Goal: Information Seeking & Learning: Find specific fact

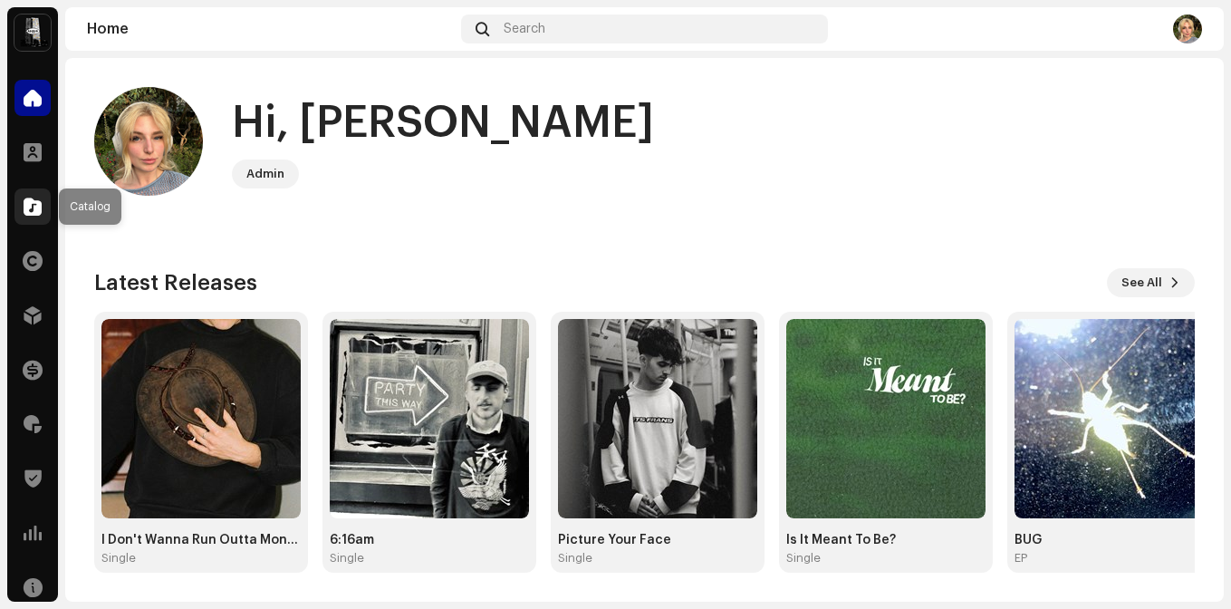
click at [44, 213] on div at bounding box center [32, 206] width 36 height 36
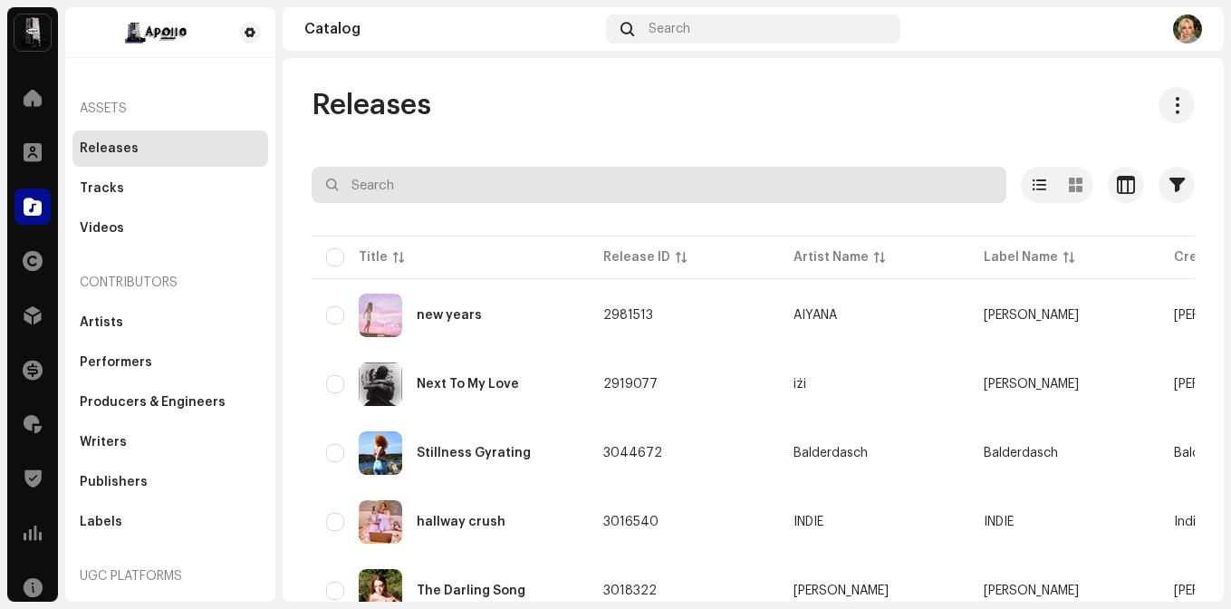
click at [476, 167] on div "Selected 0 Options" at bounding box center [753, 185] width 883 height 36
type input "[PERSON_NAME]"
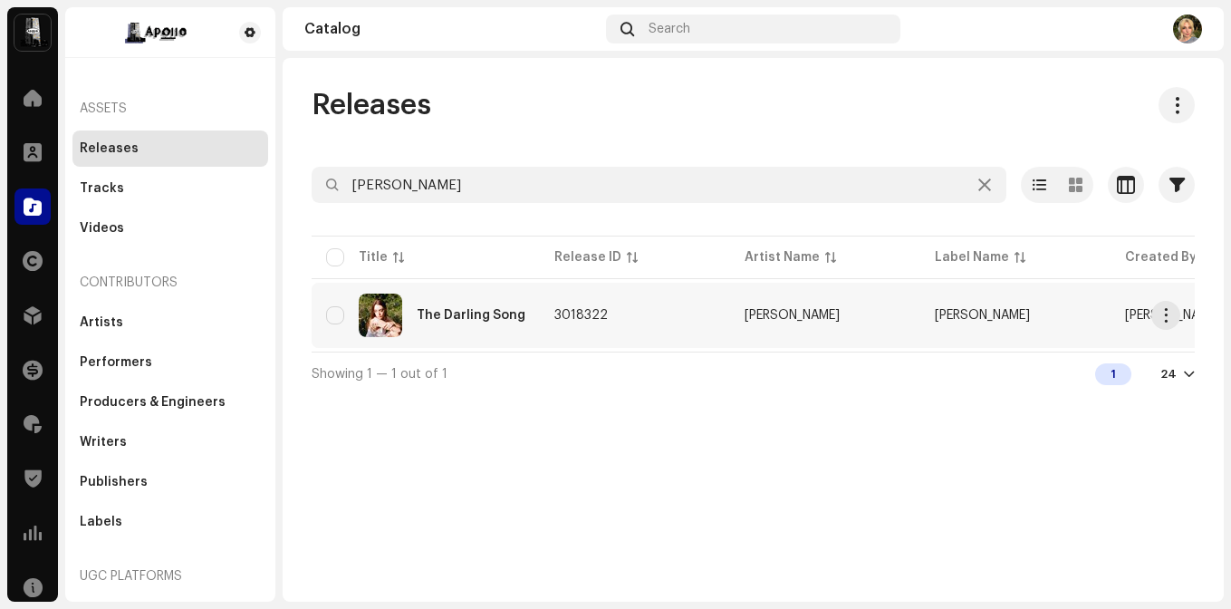
click at [560, 329] on td "3018322" at bounding box center [635, 315] width 190 height 65
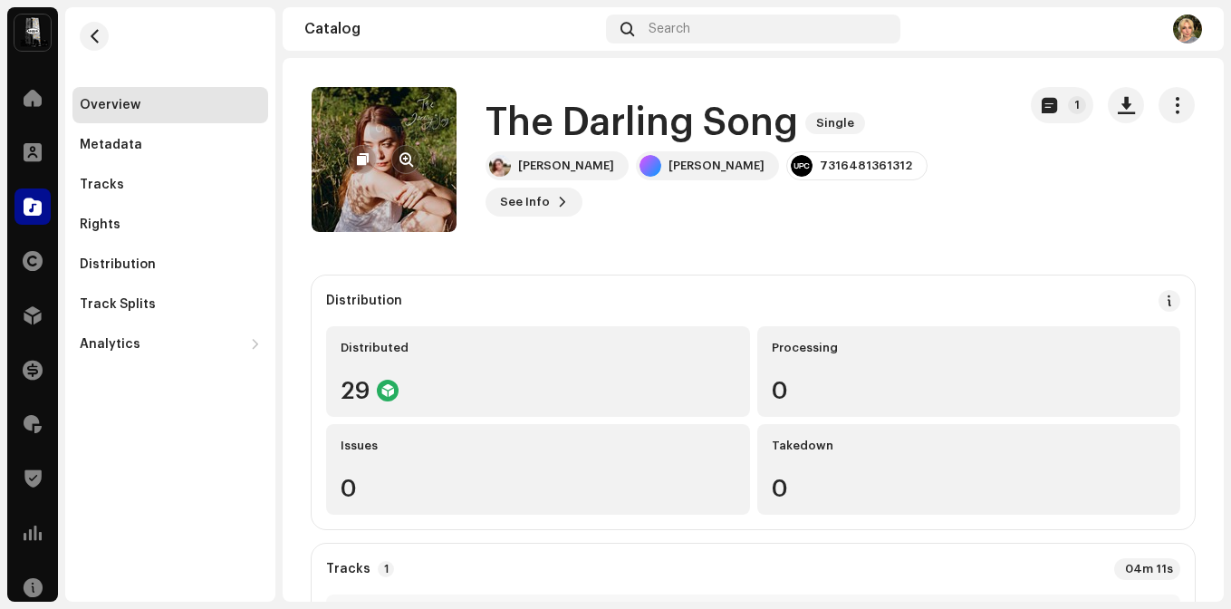
click at [413, 158] on button "button" at bounding box center [405, 159] width 29 height 29
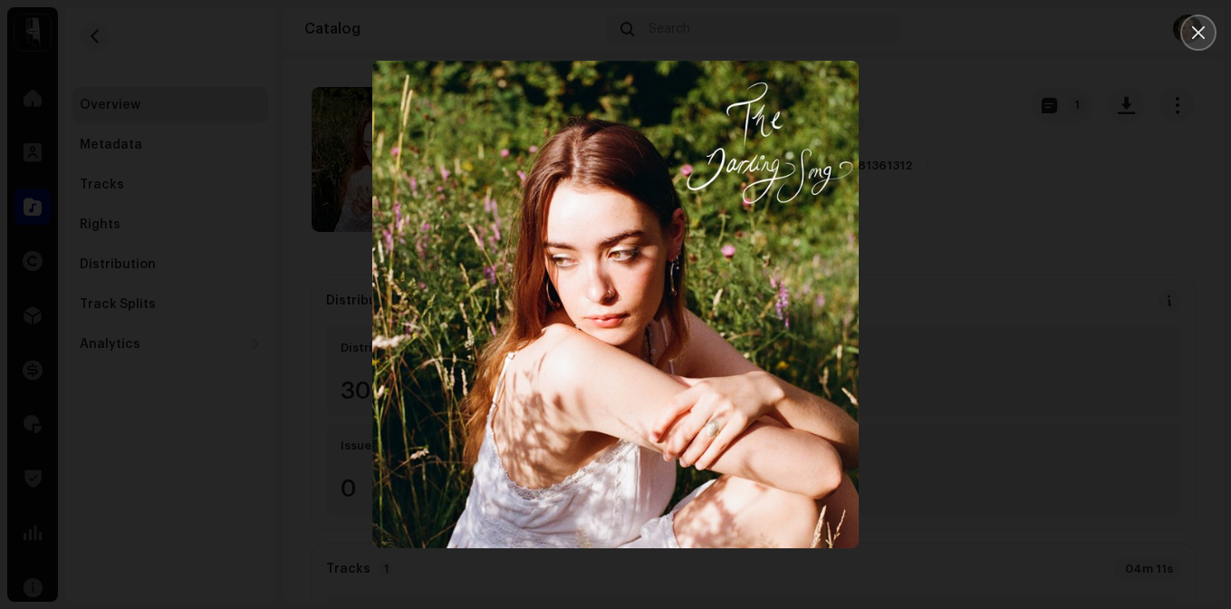
click at [1193, 39] on icon "Close" at bounding box center [1198, 32] width 16 height 16
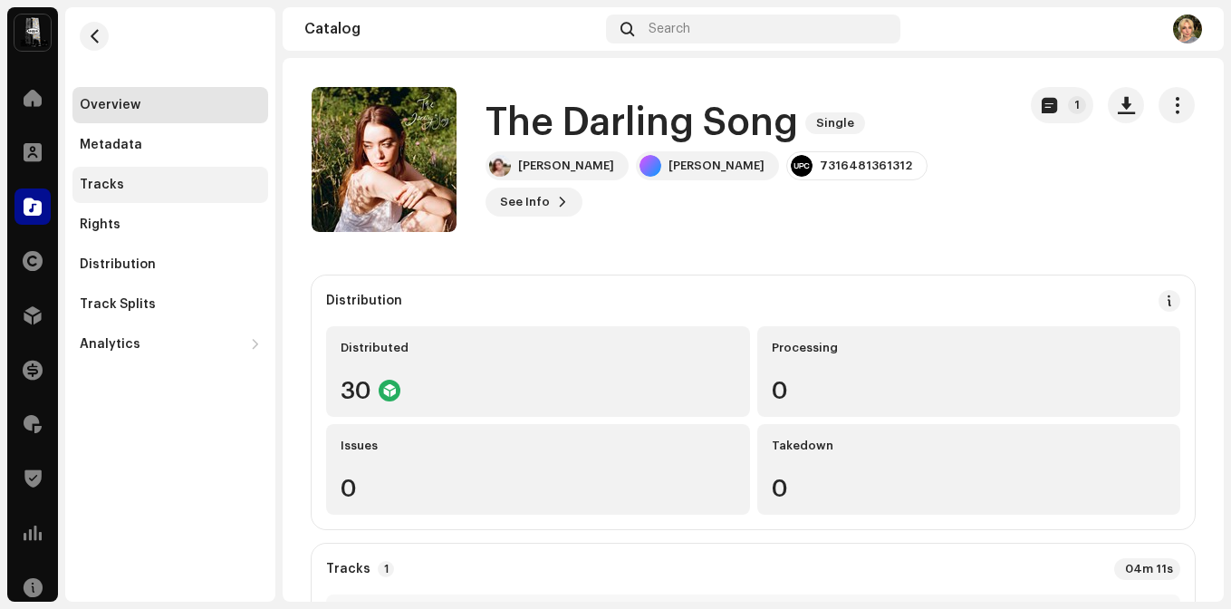
click at [115, 201] on div "Tracks" at bounding box center [170, 185] width 196 height 36
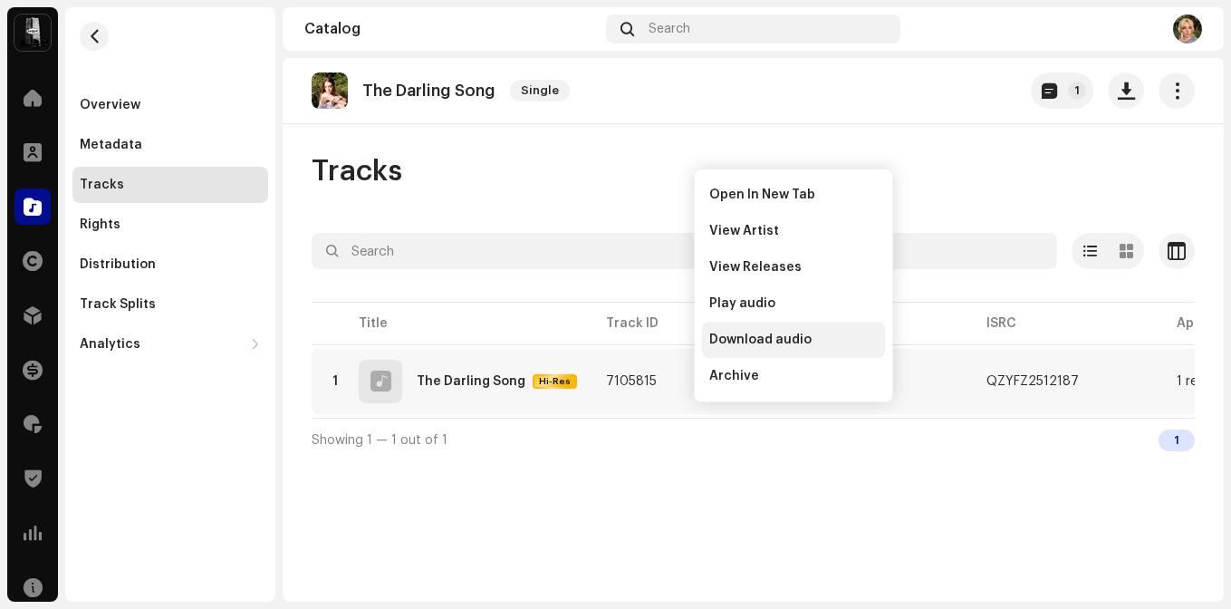
click at [757, 335] on span "Download audio" at bounding box center [760, 339] width 102 height 14
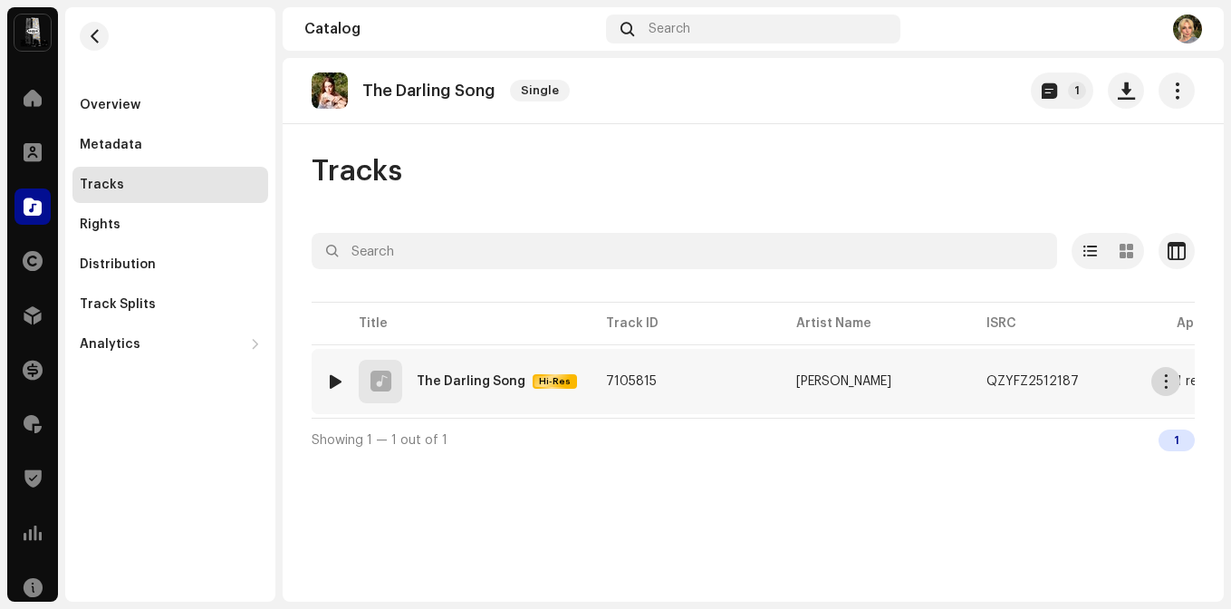
click at [1159, 374] on span "button" at bounding box center [1166, 381] width 14 height 14
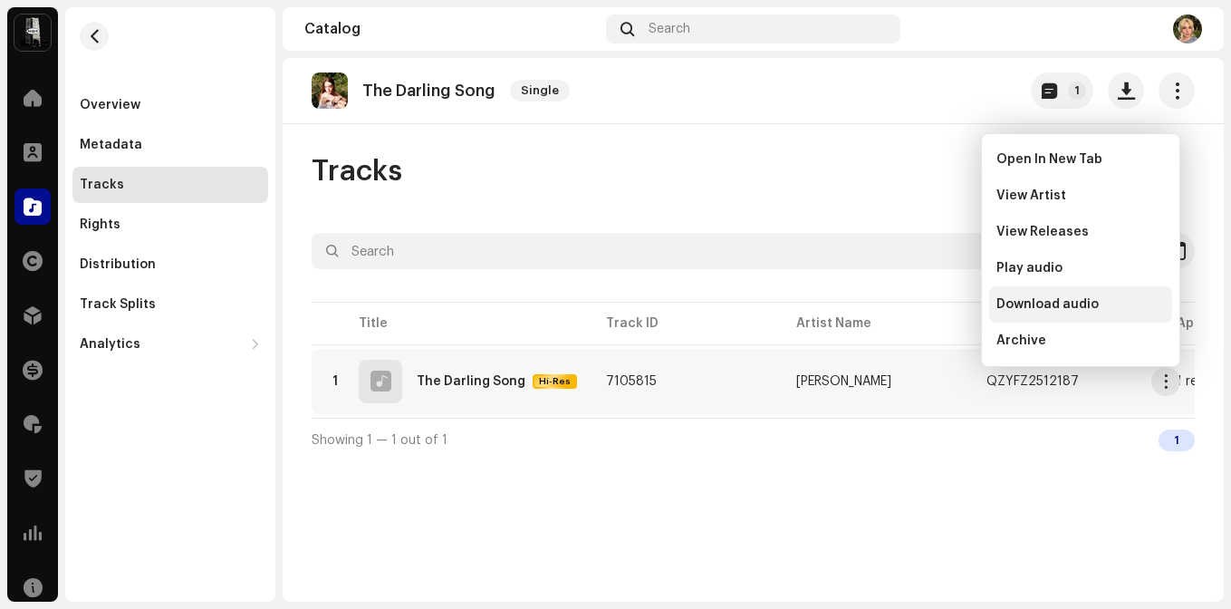
click at [1074, 306] on span "Download audio" at bounding box center [1047, 304] width 102 height 14
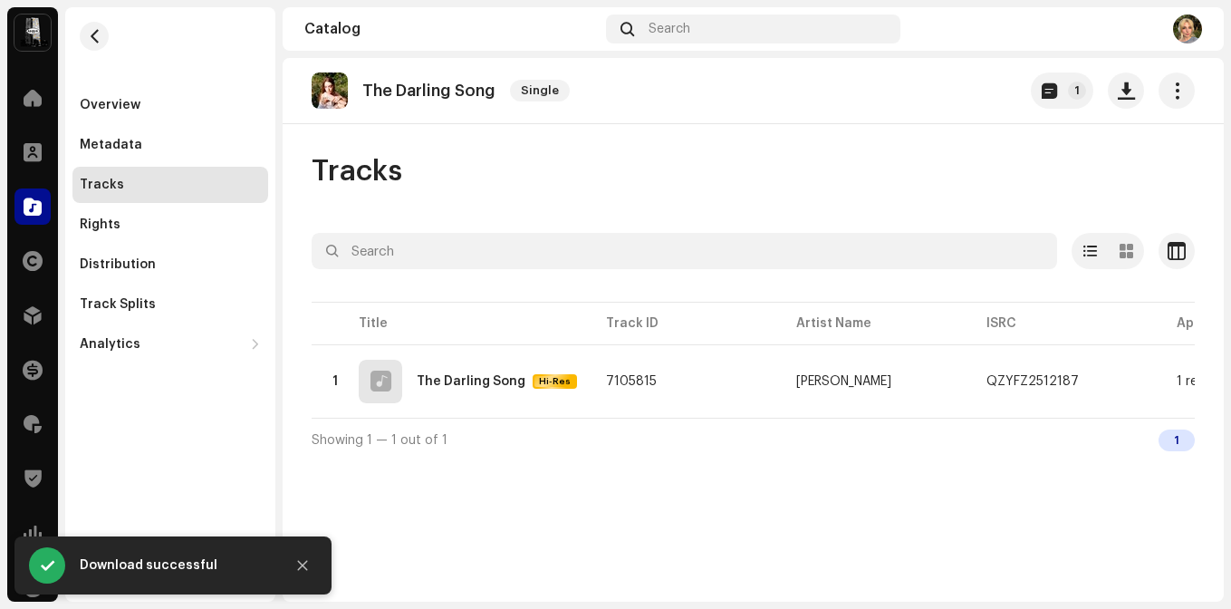
click at [940, 514] on div "The Darling Song Single 1 Tracks Selected 0 Options Filters Distribution status…" at bounding box center [753, 329] width 941 height 543
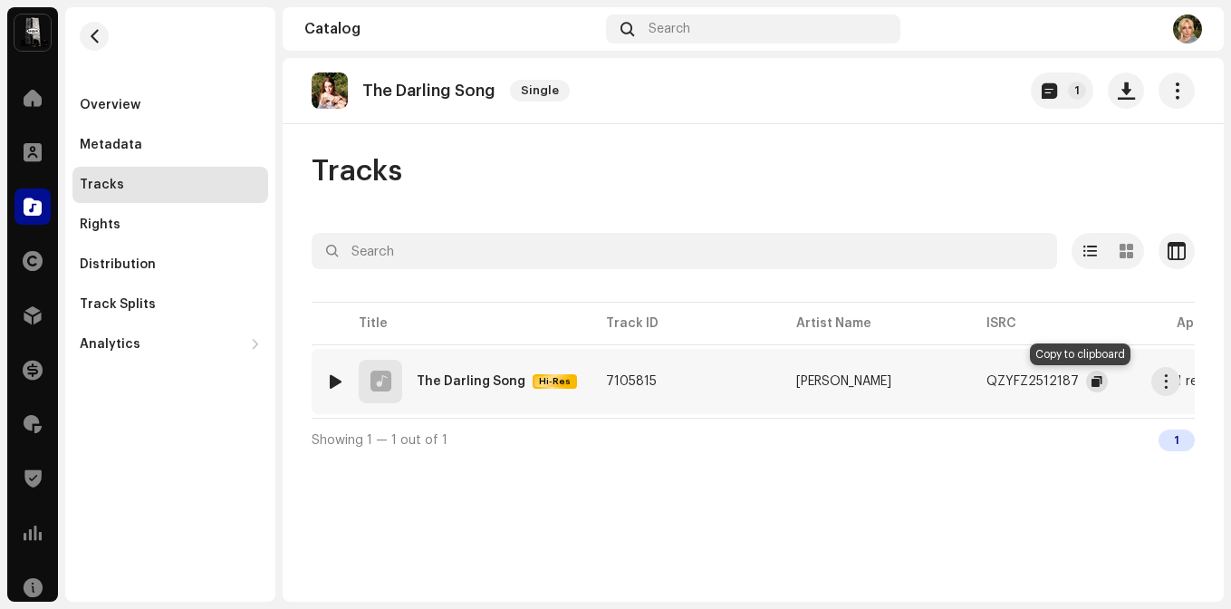
click at [1091, 376] on span "button" at bounding box center [1096, 381] width 11 height 14
click at [158, 103] on div "Overview" at bounding box center [170, 105] width 181 height 14
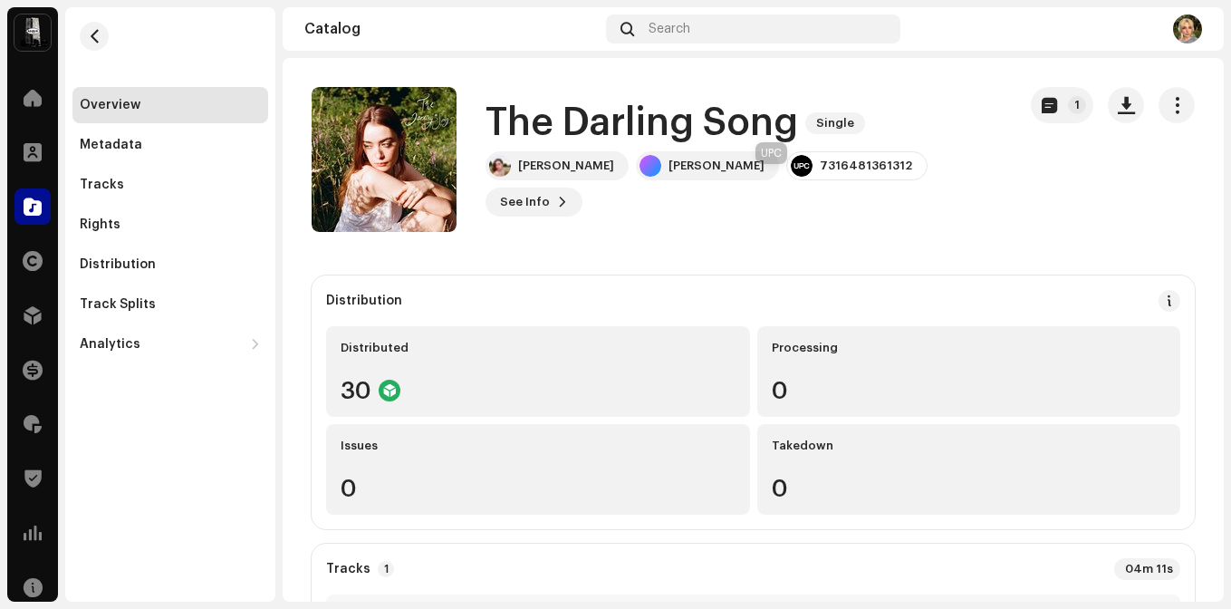
click at [786, 176] on div "7316481361312" at bounding box center [856, 165] width 141 height 29
copy div "7316481361312"
click at [164, 216] on div "Rights" at bounding box center [170, 224] width 196 height 36
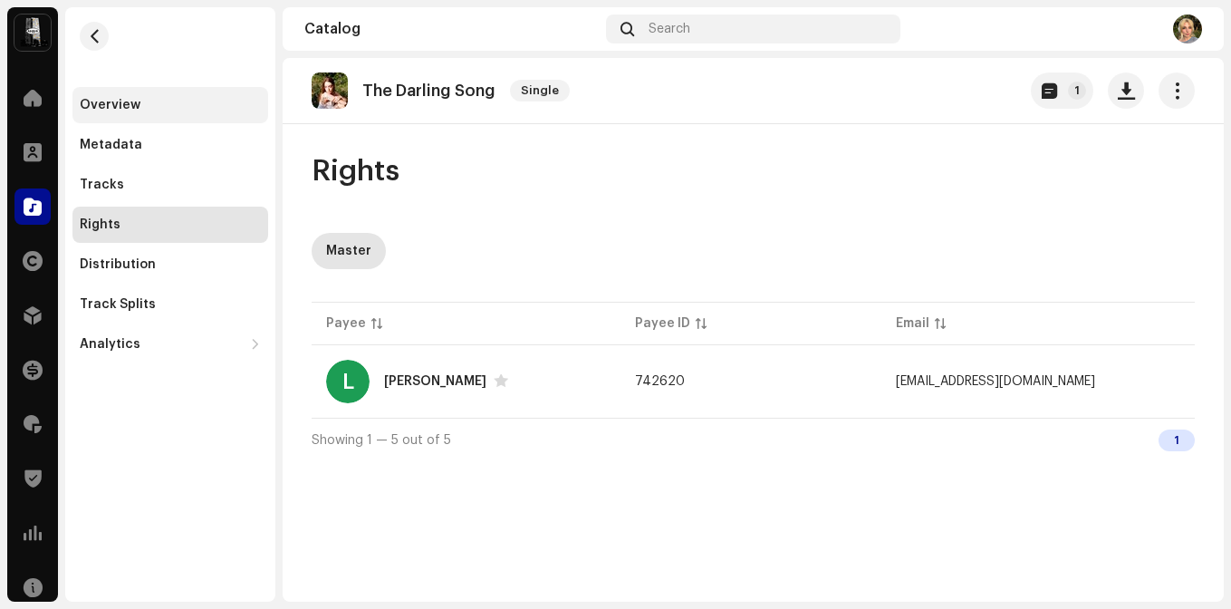
click at [157, 93] on div "Overview" at bounding box center [170, 105] width 196 height 36
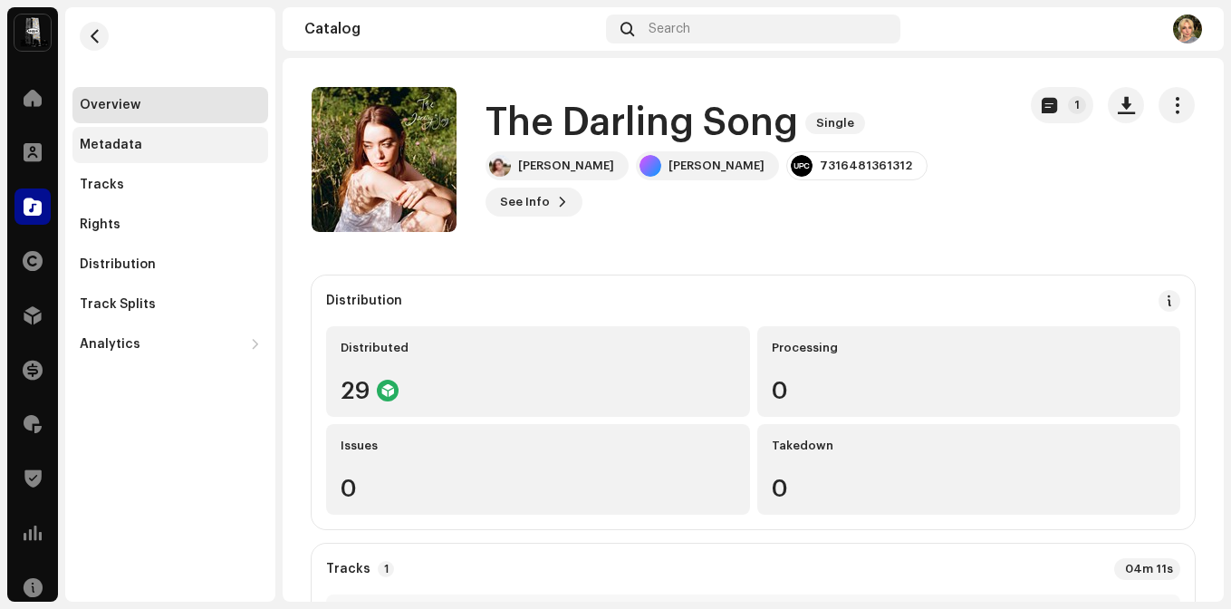
click at [121, 159] on div "Metadata" at bounding box center [170, 145] width 196 height 36
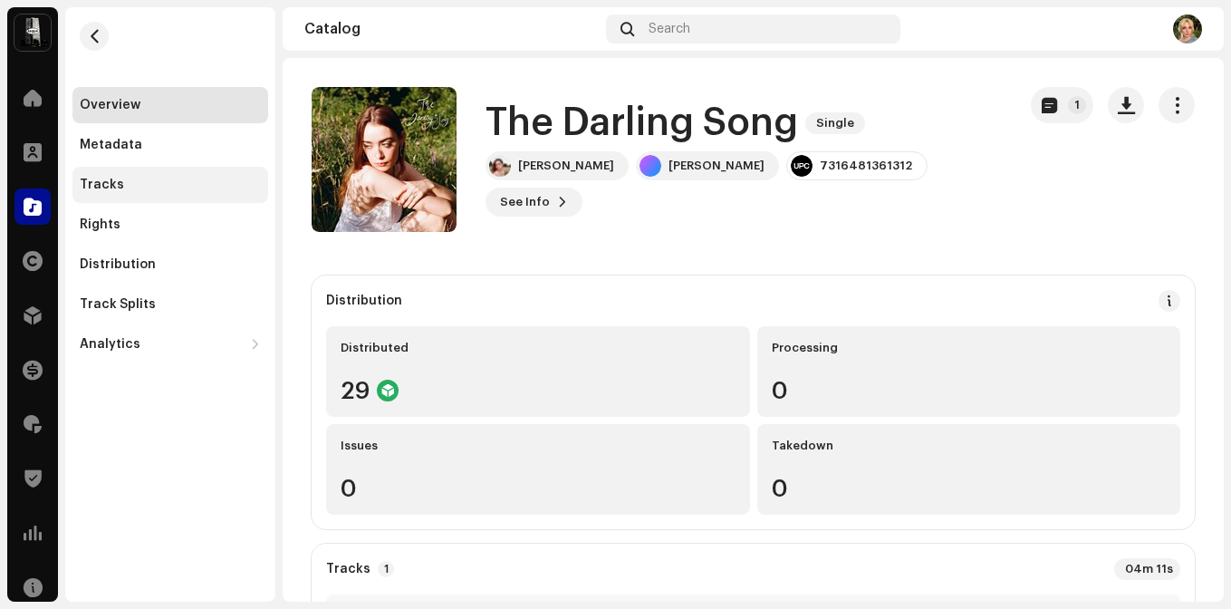
click at [129, 188] on div "Tracks" at bounding box center [170, 184] width 181 height 14
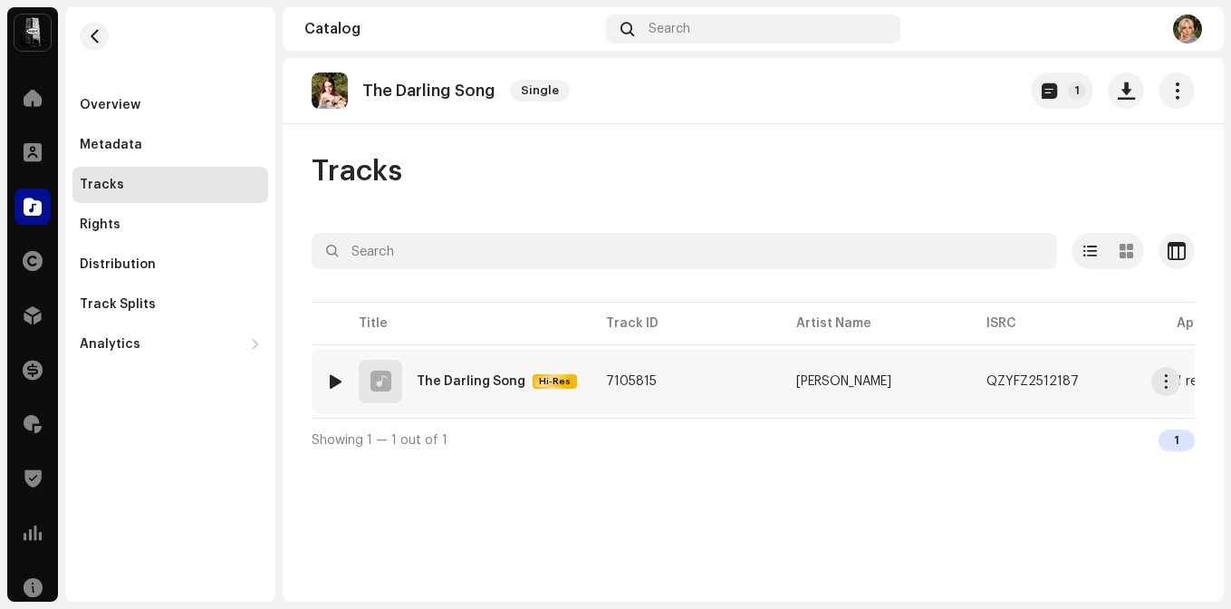
click at [648, 396] on td "7105815" at bounding box center [686, 381] width 190 height 65
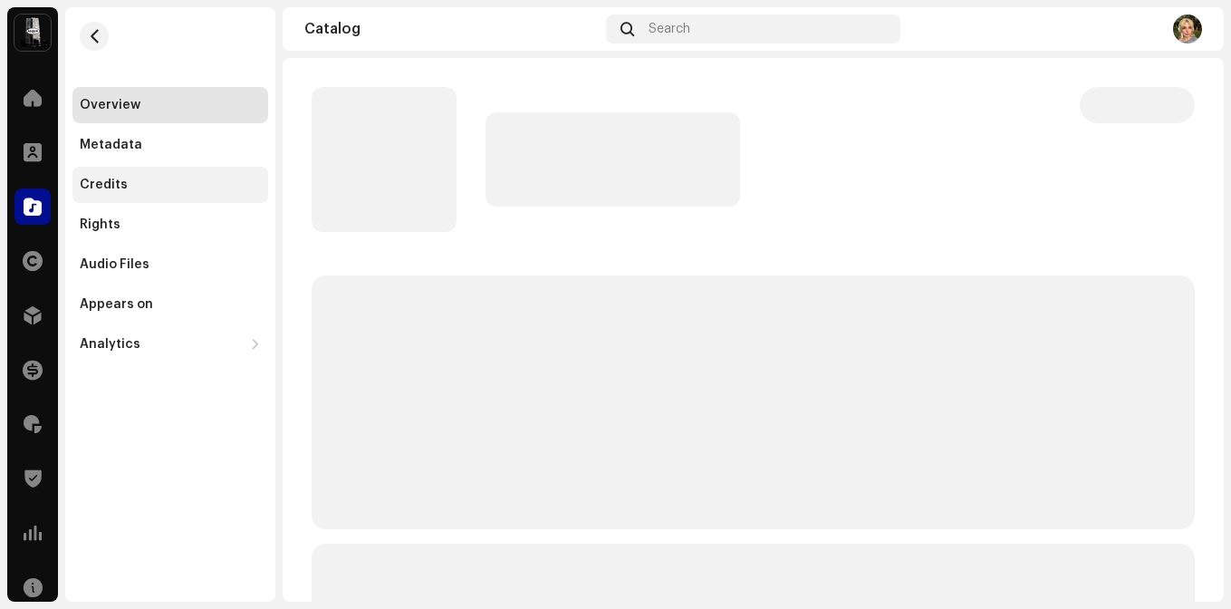
click at [213, 168] on div "Credits" at bounding box center [170, 185] width 196 height 36
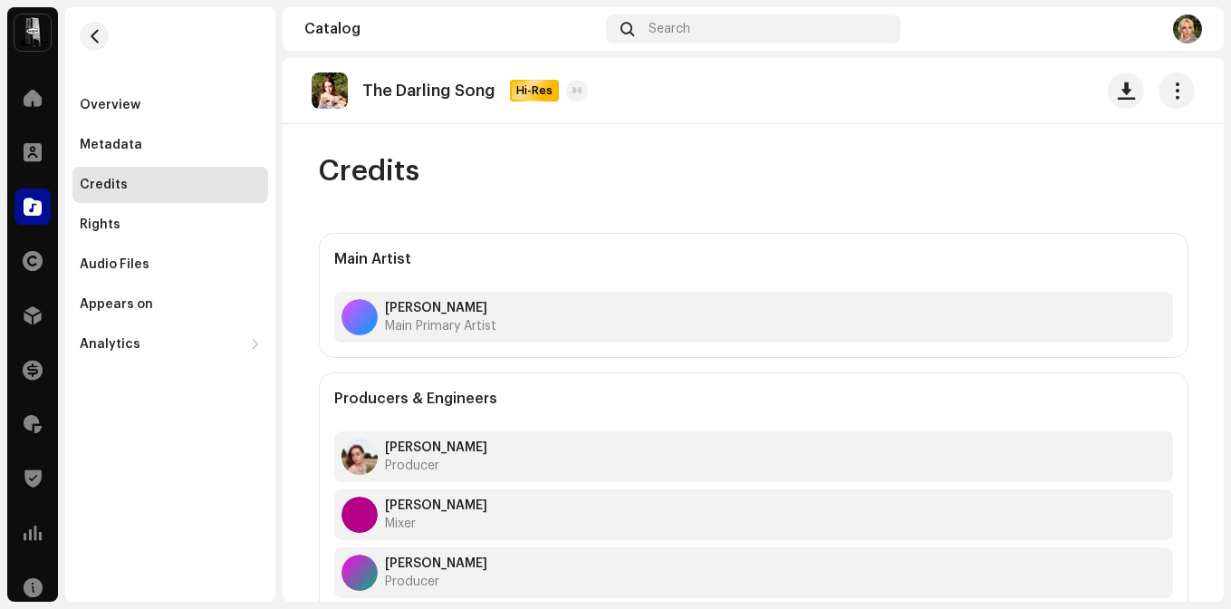
scroll to position [209, 0]
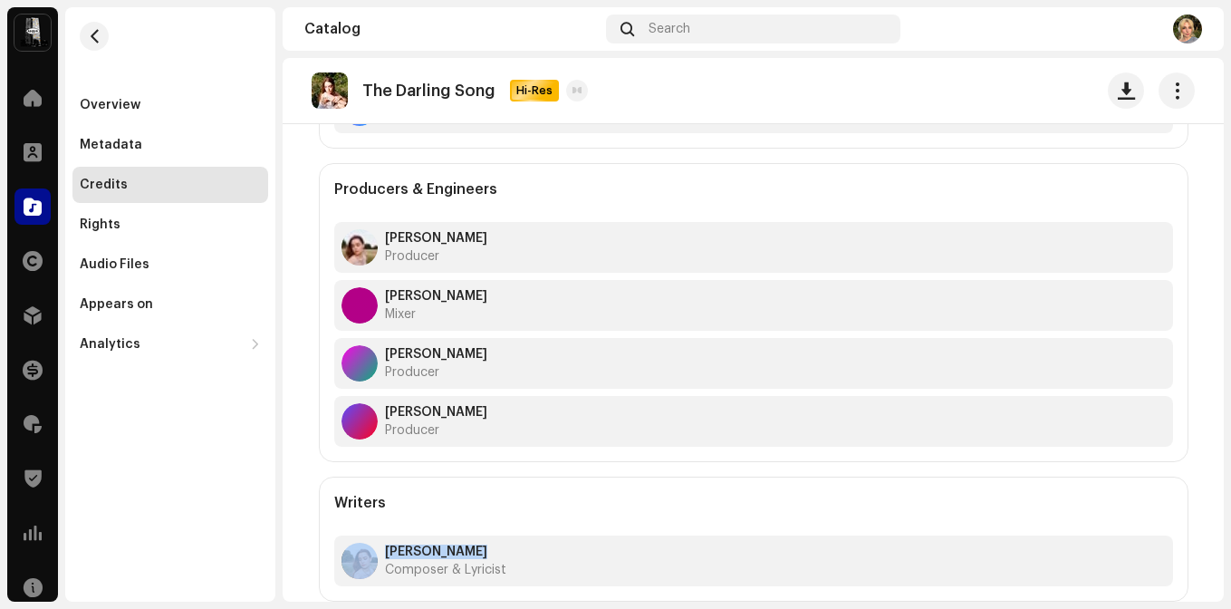
drag, startPoint x: 487, startPoint y: 555, endPoint x: 367, endPoint y: 554, distance: 120.4
click at [367, 554] on div "[PERSON_NAME] Composer & Lyricist" at bounding box center [753, 560] width 839 height 51
copy div "[PERSON_NAME]"
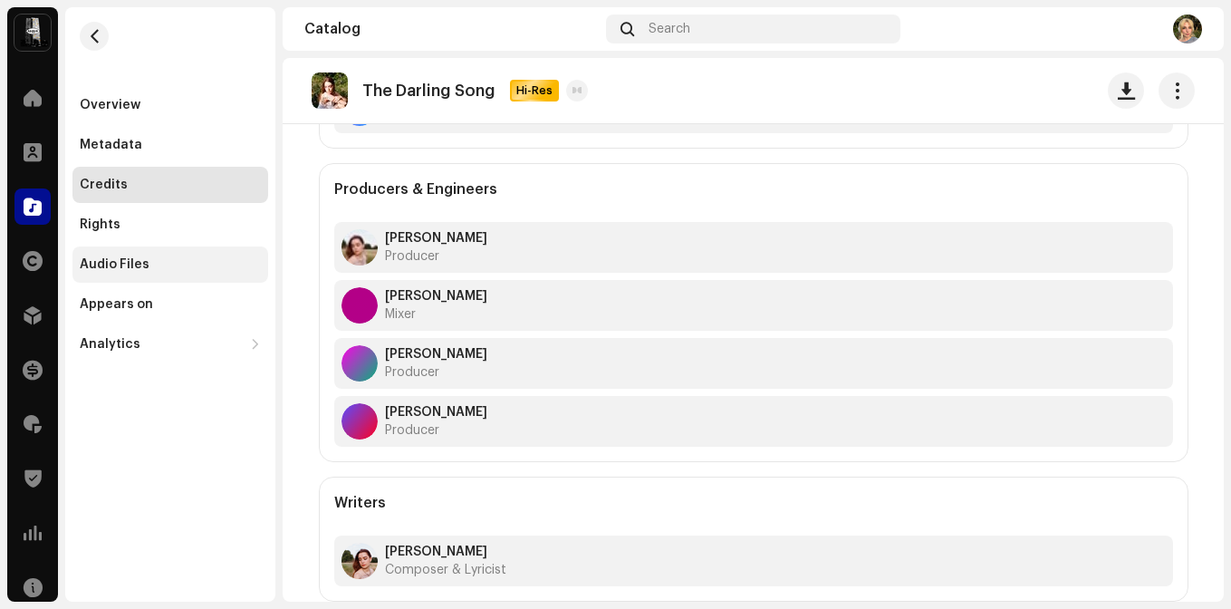
click at [132, 248] on div "Audio Files" at bounding box center [170, 264] width 196 height 36
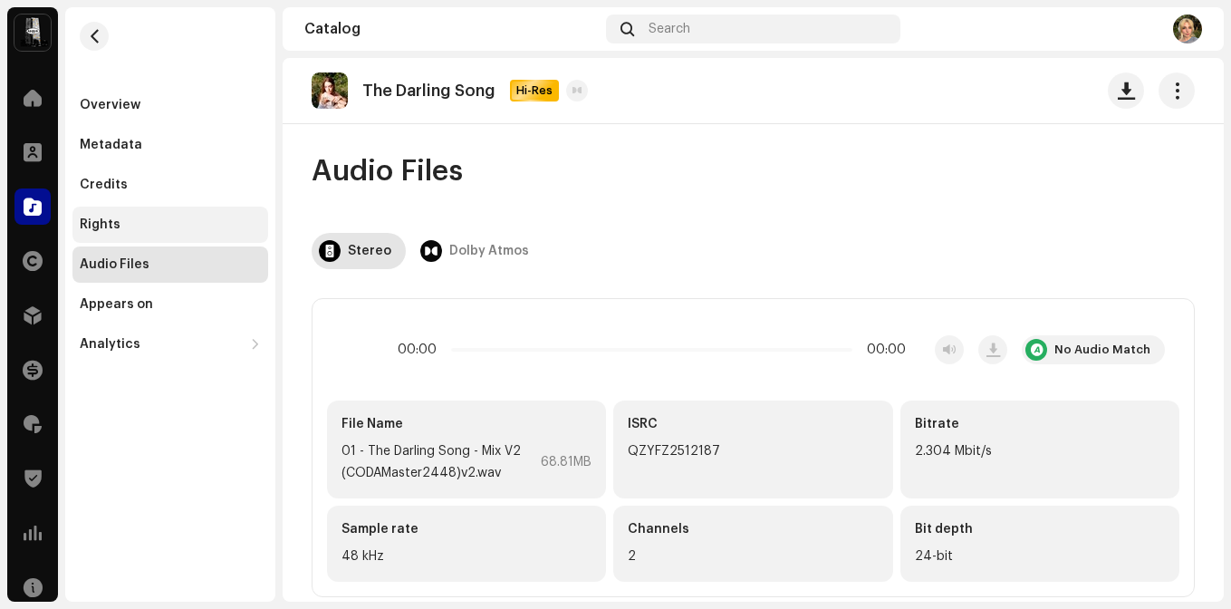
click at [132, 220] on div "Rights" at bounding box center [170, 224] width 181 height 14
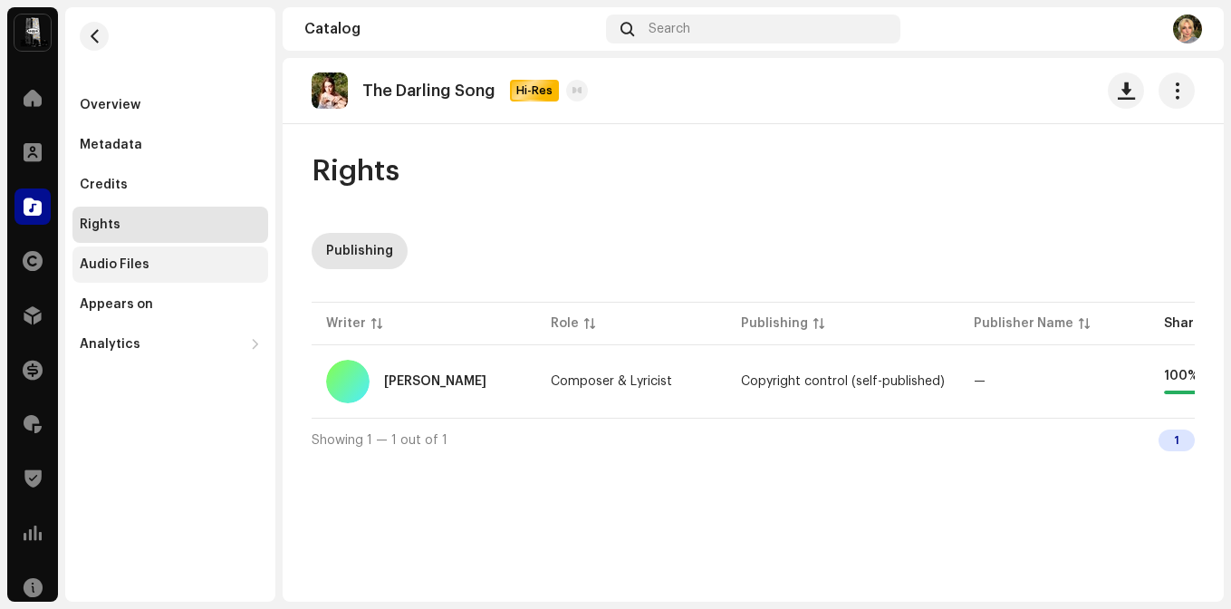
click at [132, 266] on div "Audio Files" at bounding box center [115, 264] width 70 height 14
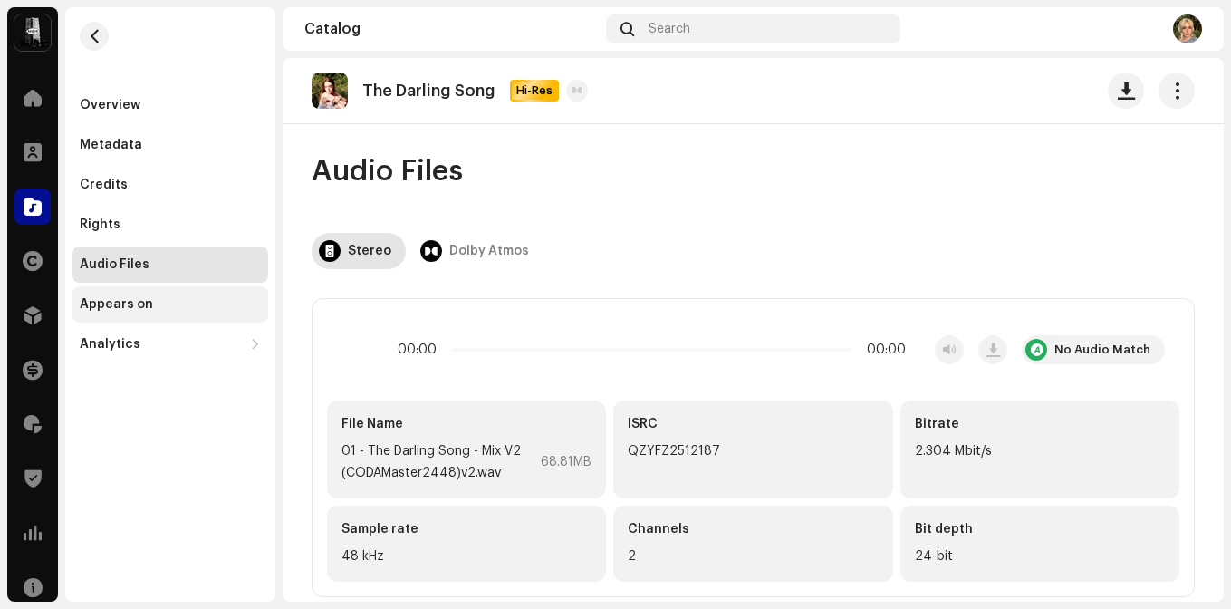
click at [125, 316] on div "Appears on" at bounding box center [170, 304] width 196 height 36
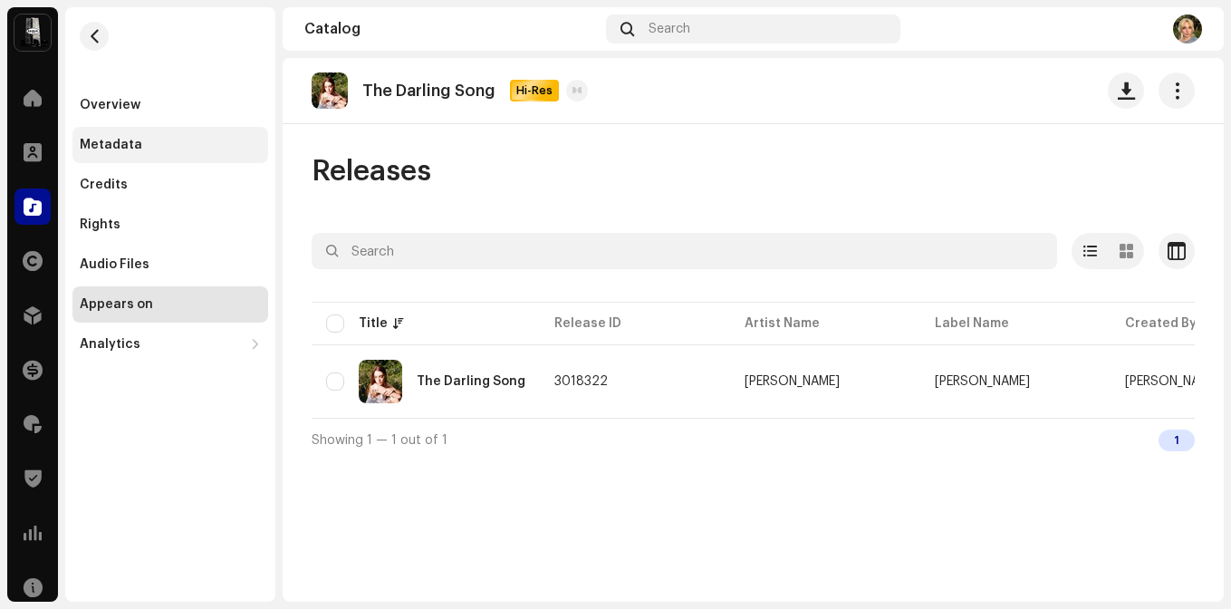
click at [141, 149] on div "Metadata" at bounding box center [170, 145] width 181 height 14
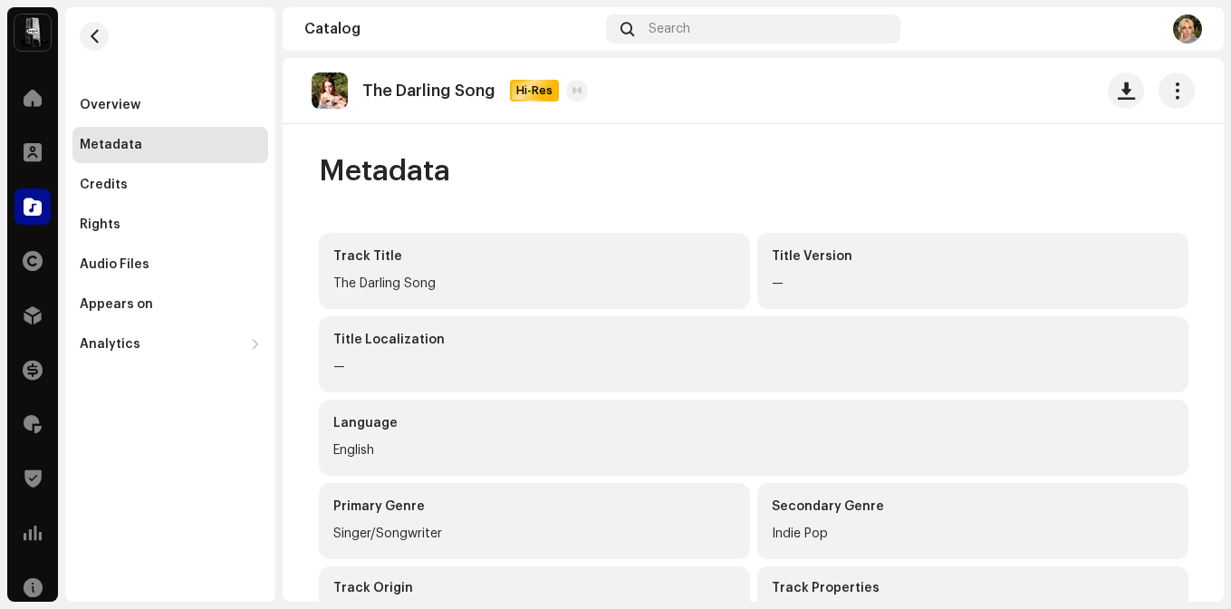
scroll to position [83, 0]
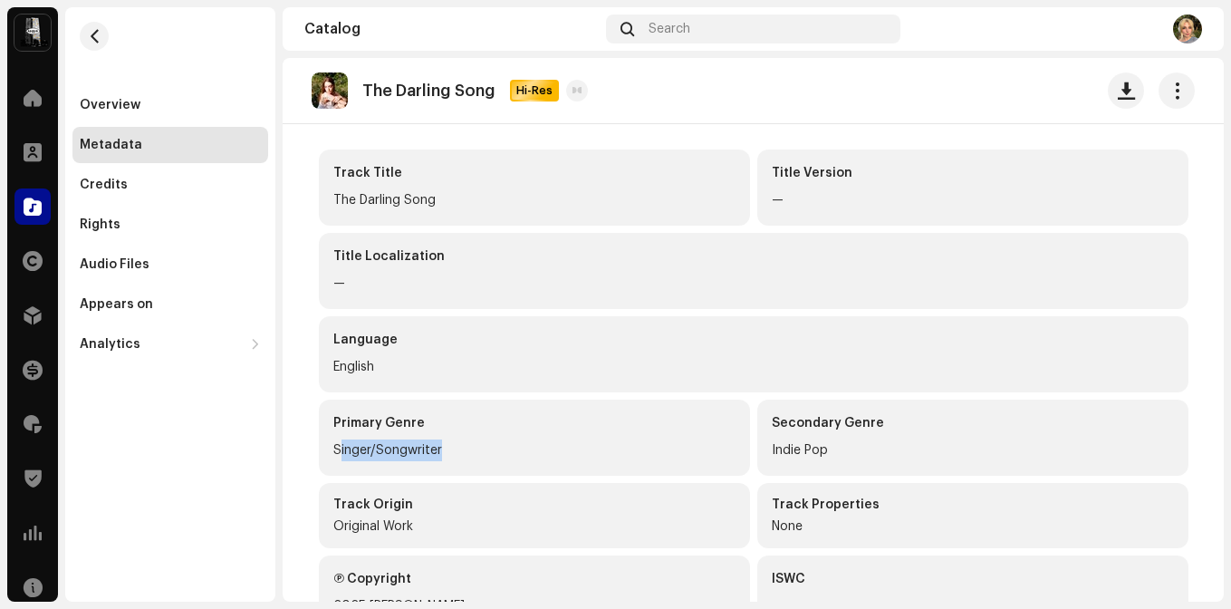
drag, startPoint x: 437, startPoint y: 454, endPoint x: 321, endPoint y: 448, distance: 116.9
click at [321, 448] on div "Primary Genre Singer/Songwriter" at bounding box center [534, 437] width 431 height 76
copy div "Singer/Songwriter"
click at [1175, 94] on button "button" at bounding box center [1176, 90] width 36 height 36
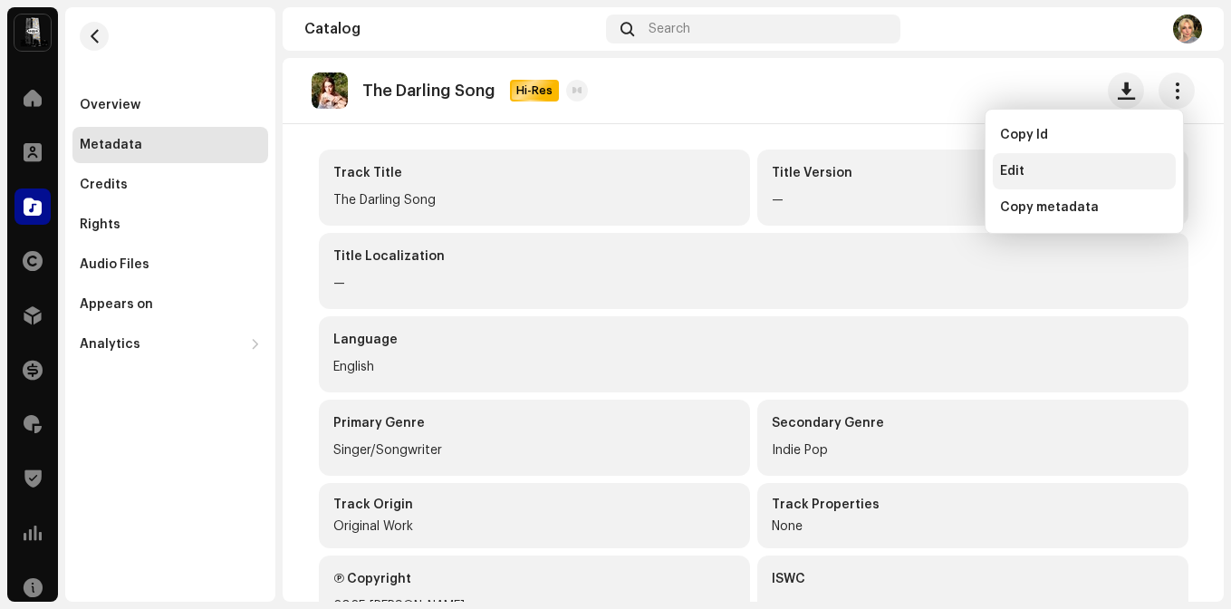
click at [1033, 181] on div "Edit" at bounding box center [1083, 171] width 183 height 36
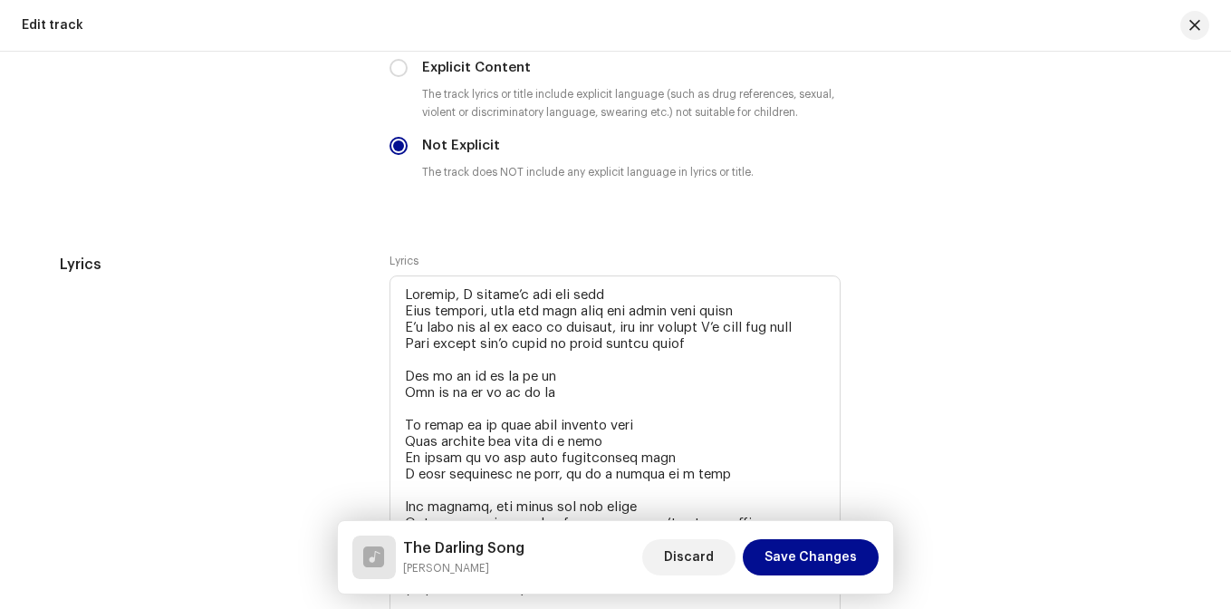
scroll to position [3297, 0]
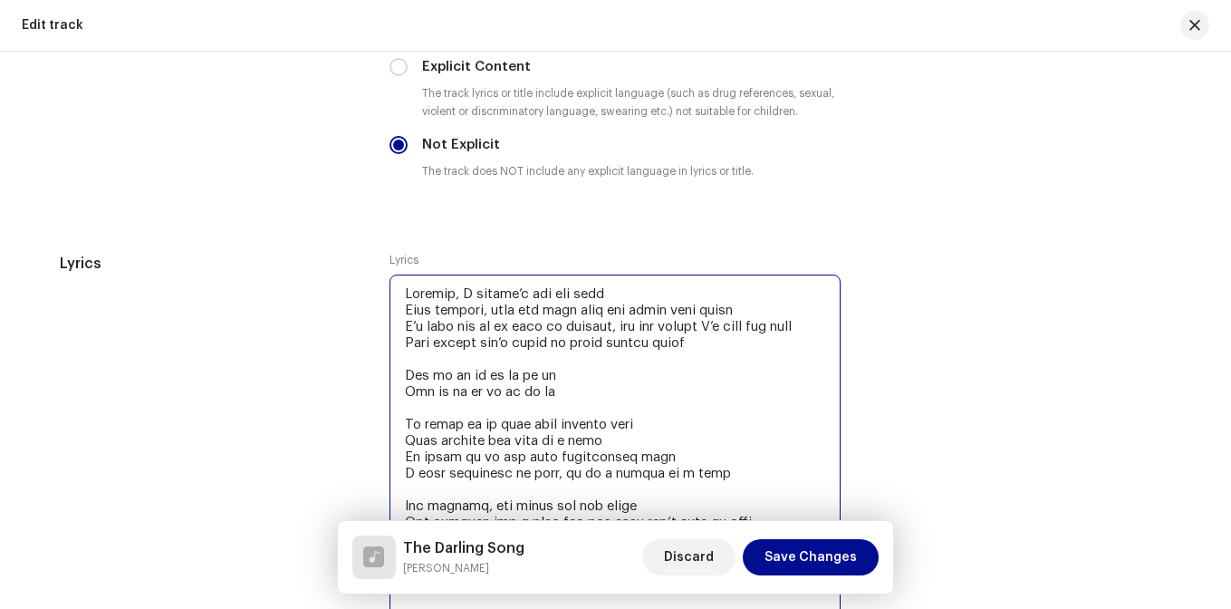
drag, startPoint x: 414, startPoint y: 300, endPoint x: 613, endPoint y: 421, distance: 233.3
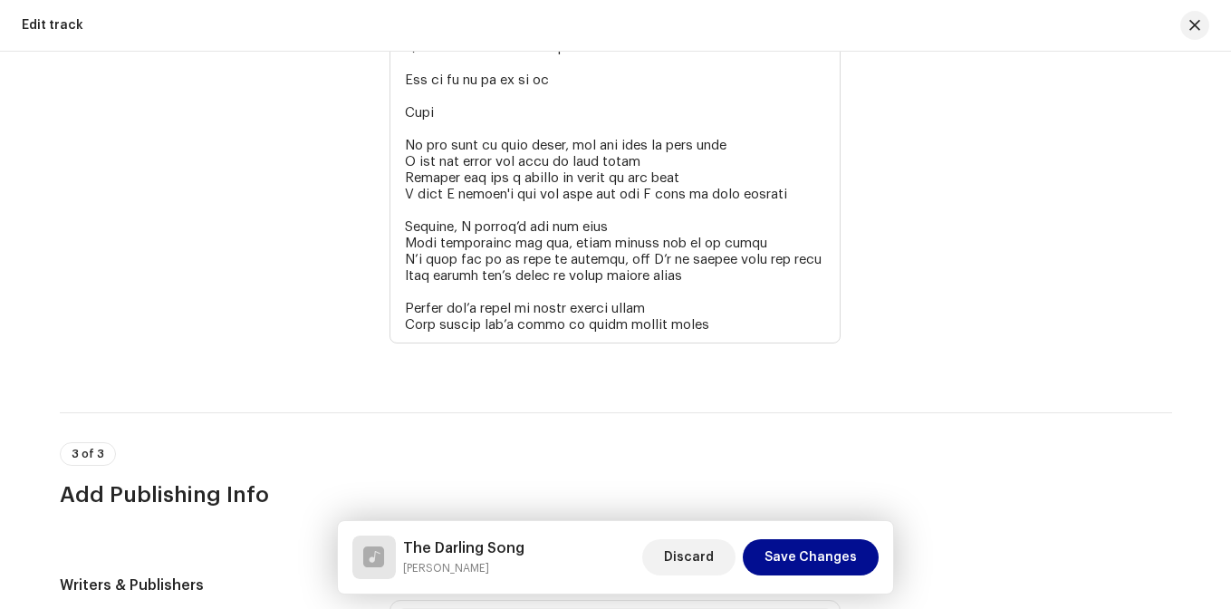
click at [1188, 43] on div "Edit track" at bounding box center [615, 26] width 1231 height 52
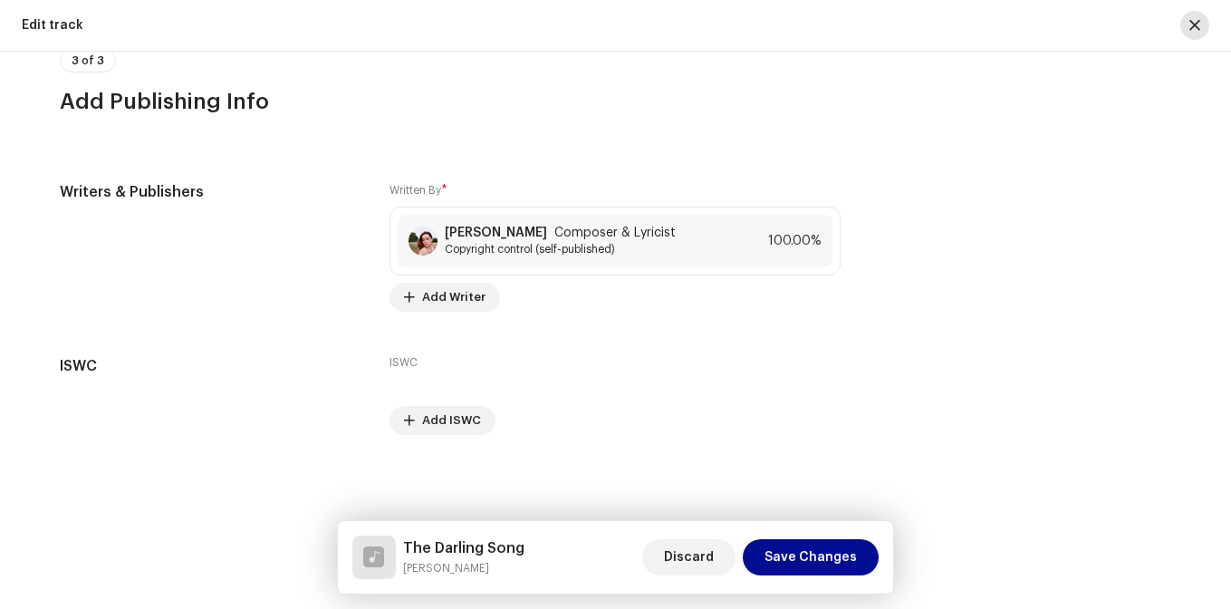
click at [1192, 26] on span "button" at bounding box center [1194, 25] width 11 height 14
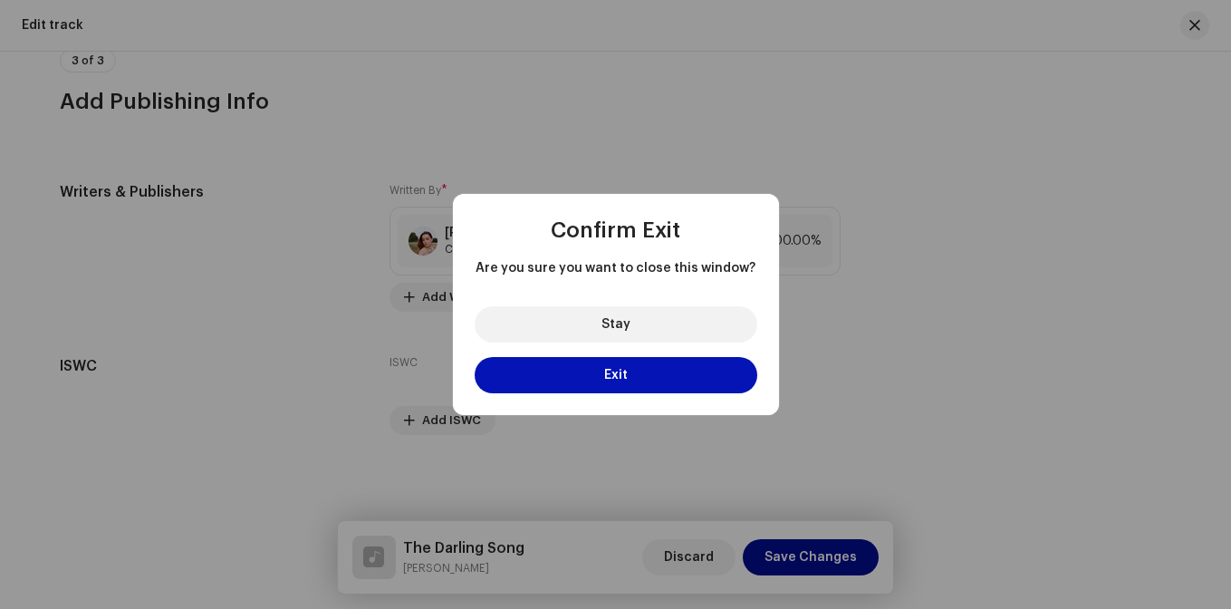
click at [647, 380] on button "Exit" at bounding box center [616, 375] width 283 height 36
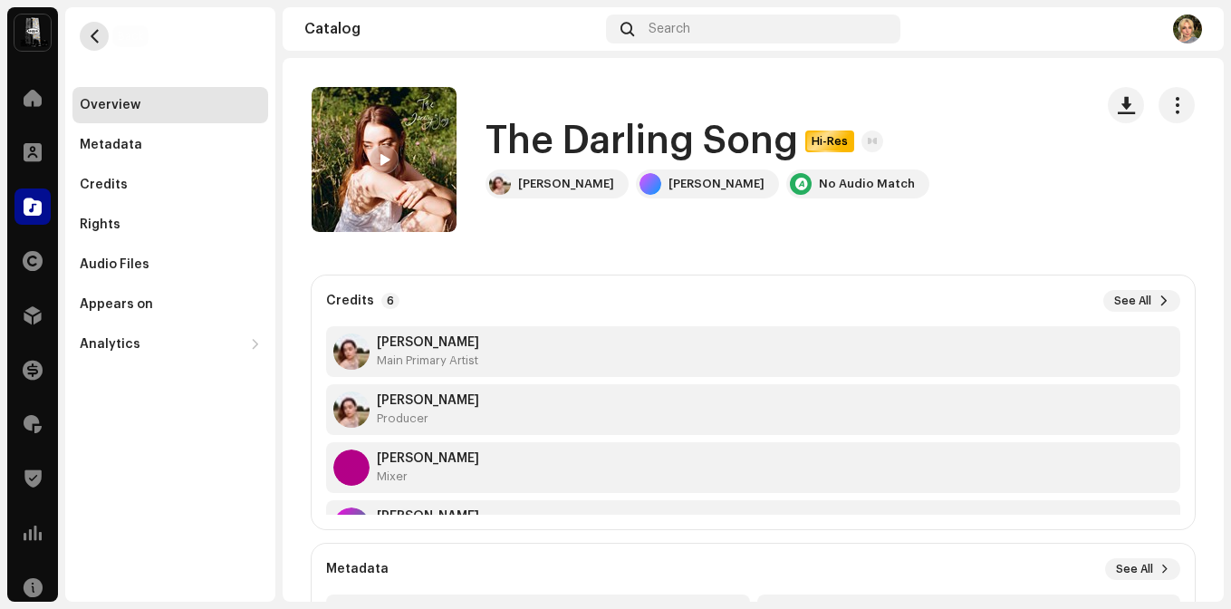
click at [90, 24] on button "button" at bounding box center [94, 36] width 29 height 29
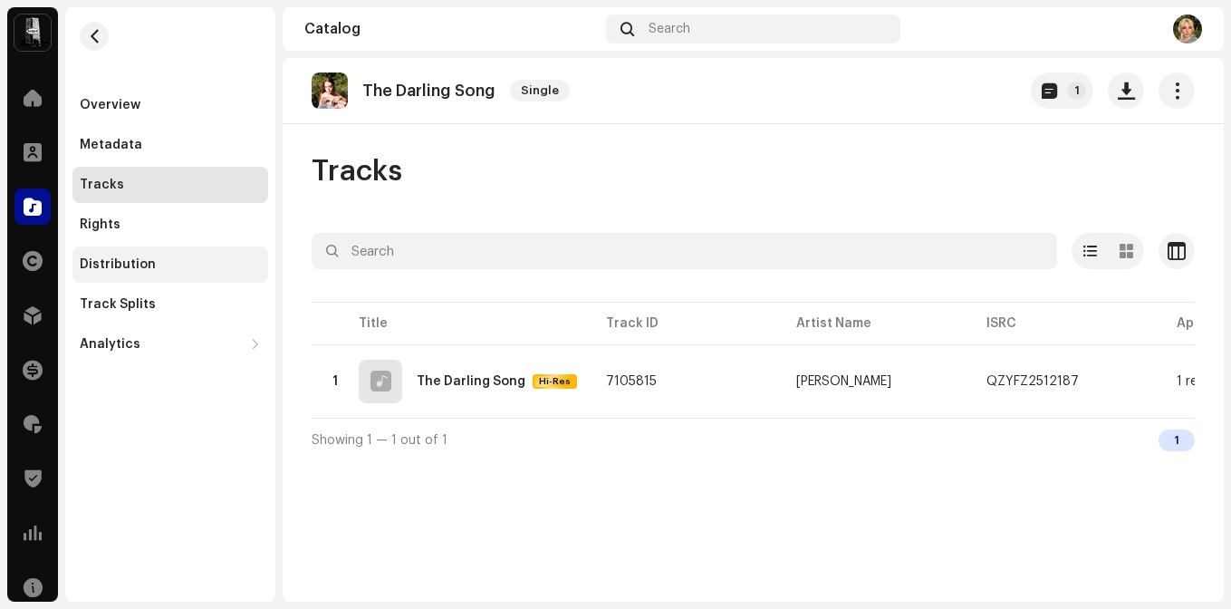
click at [140, 266] on div "Distribution" at bounding box center [118, 264] width 76 height 14
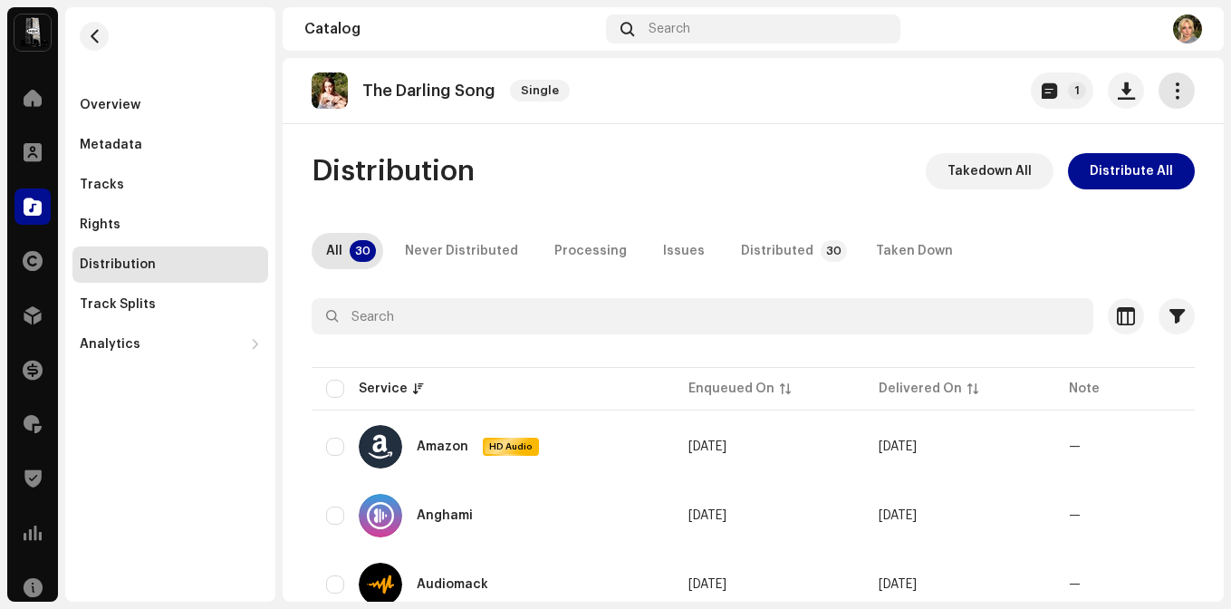
click at [1168, 91] on span "button" at bounding box center [1176, 90] width 17 height 14
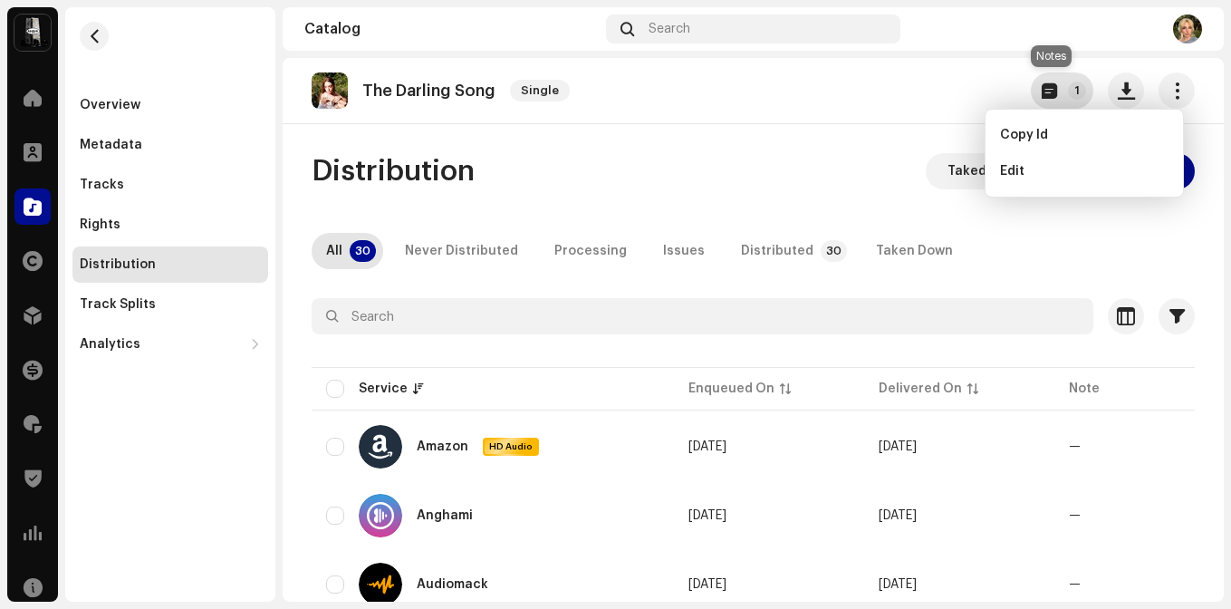
click at [1047, 95] on button "1" at bounding box center [1062, 90] width 62 height 36
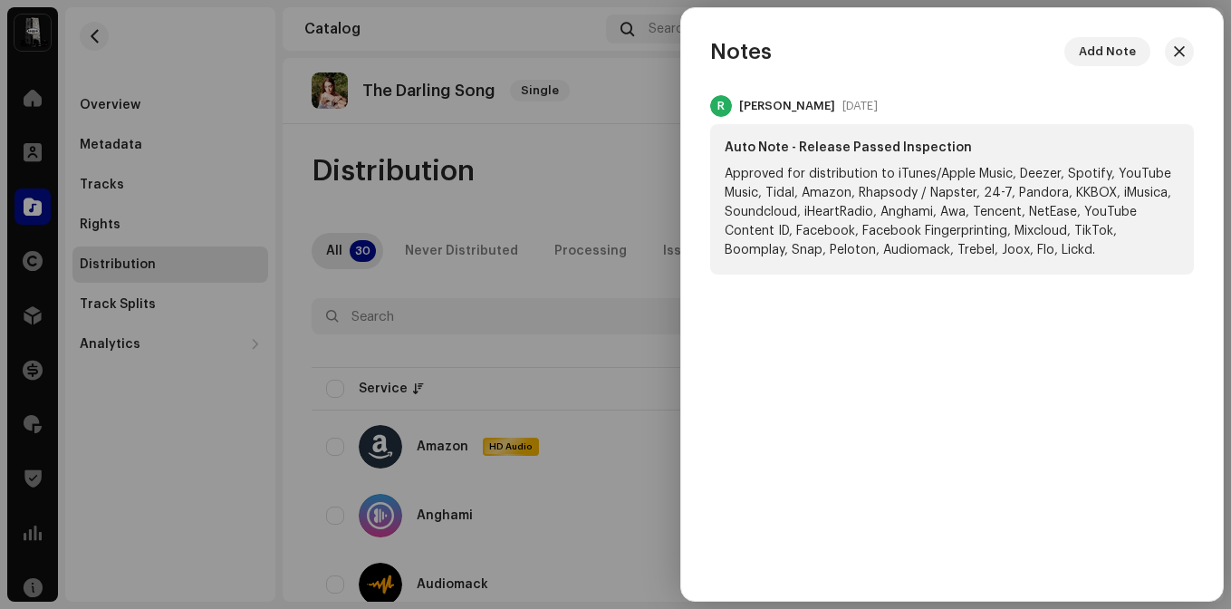
click at [570, 338] on div at bounding box center [615, 304] width 1231 height 609
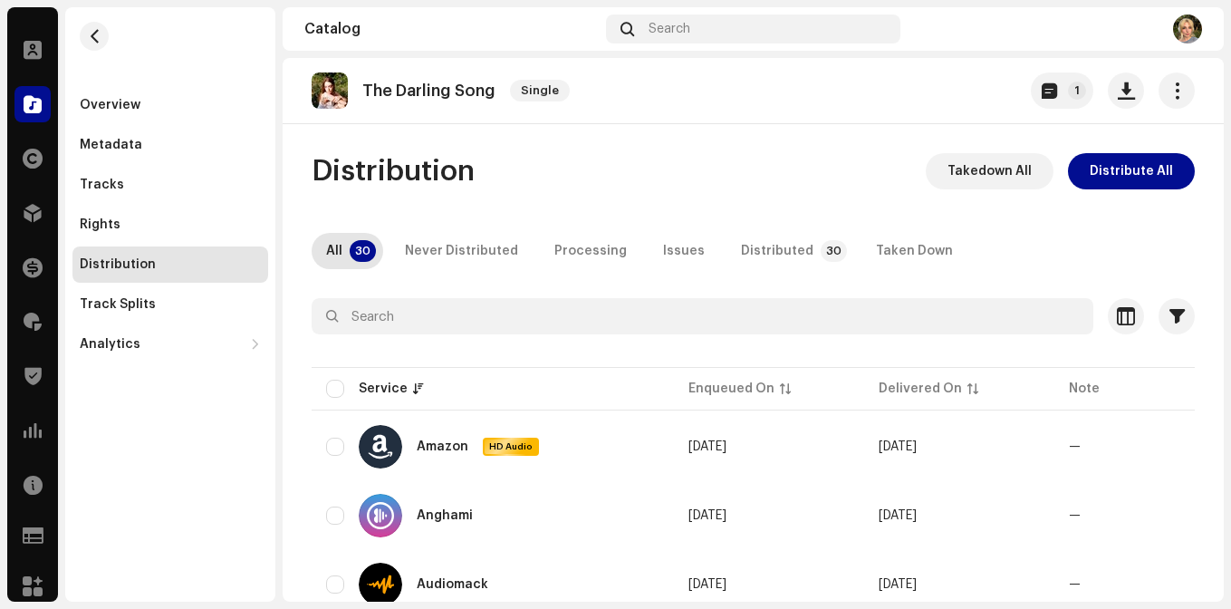
scroll to position [112, 0]
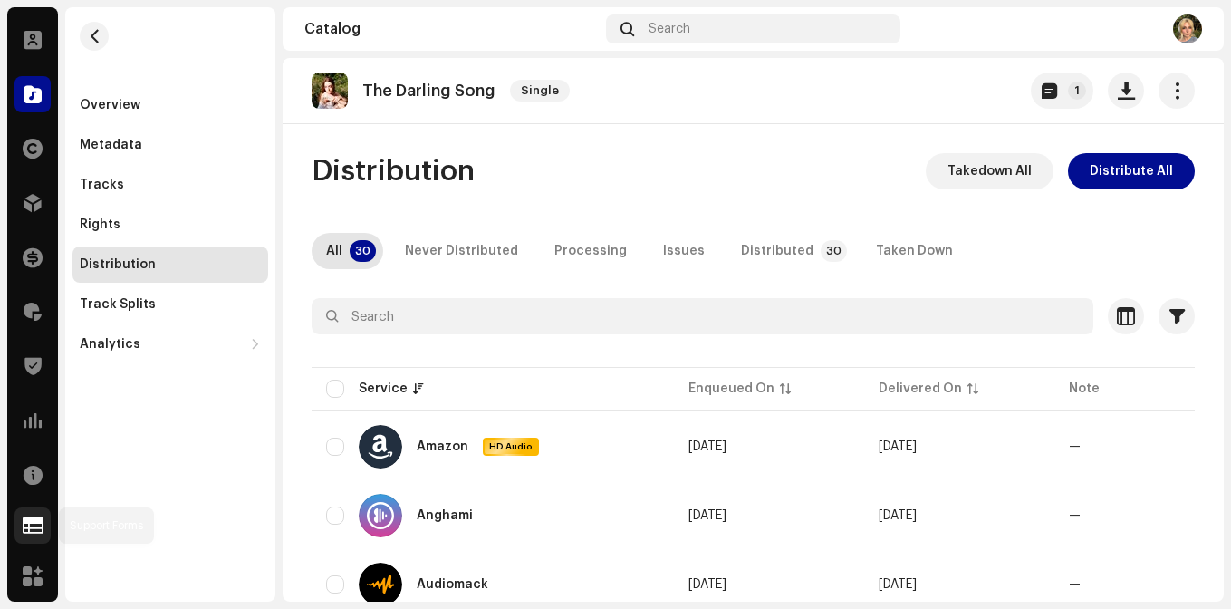
click at [36, 529] on span at bounding box center [33, 525] width 21 height 14
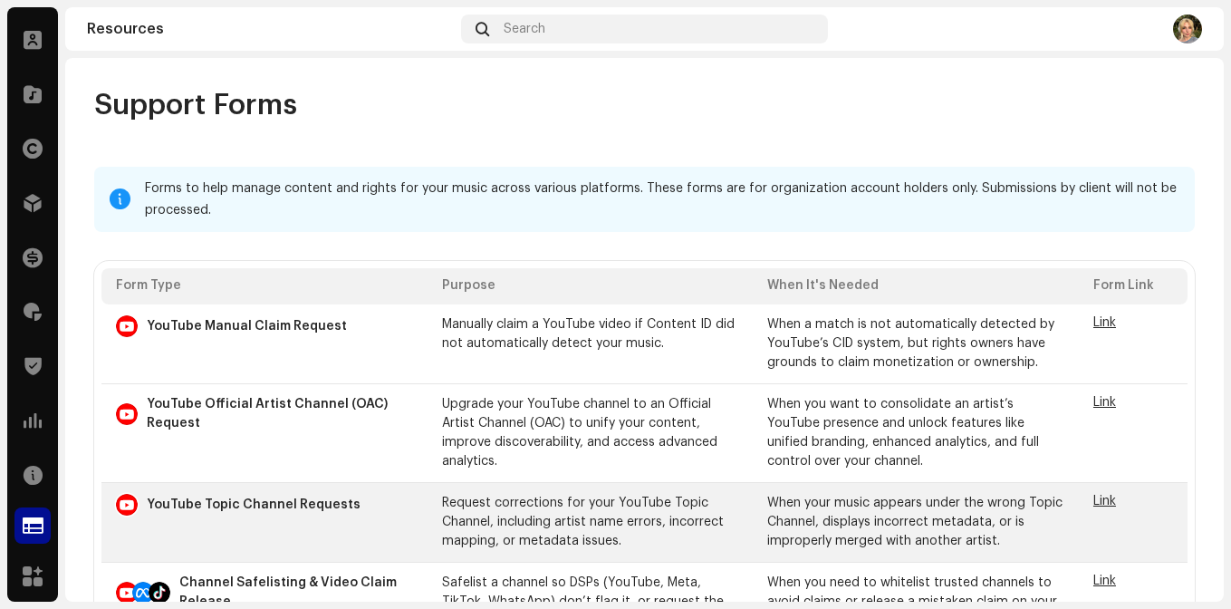
scroll to position [24, 0]
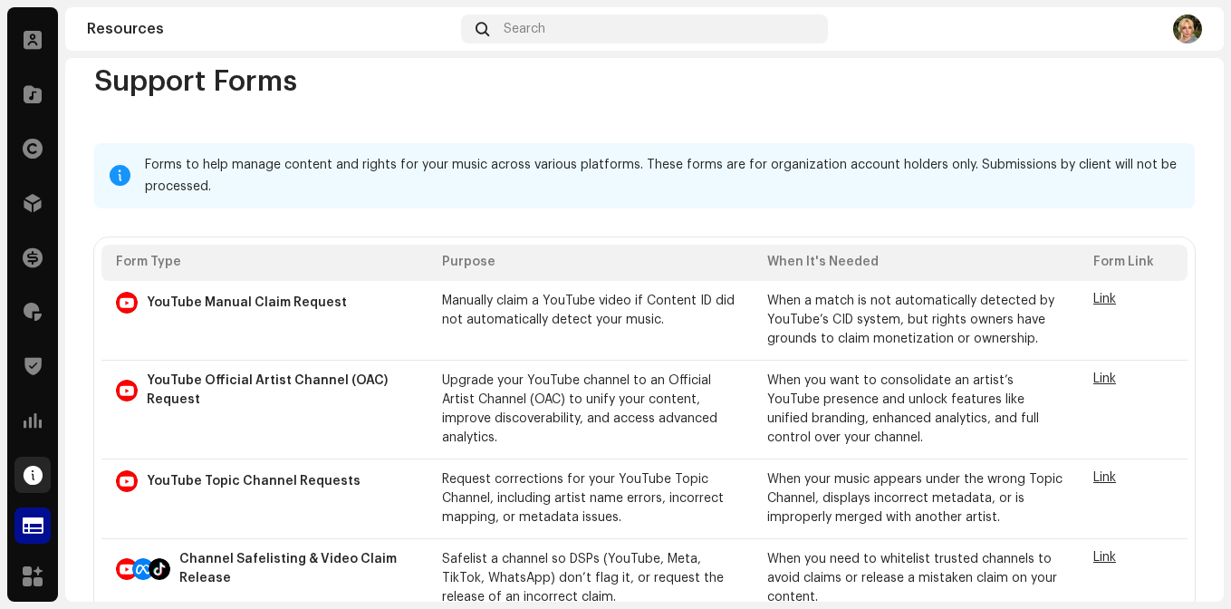
click at [31, 478] on span at bounding box center [33, 474] width 19 height 14
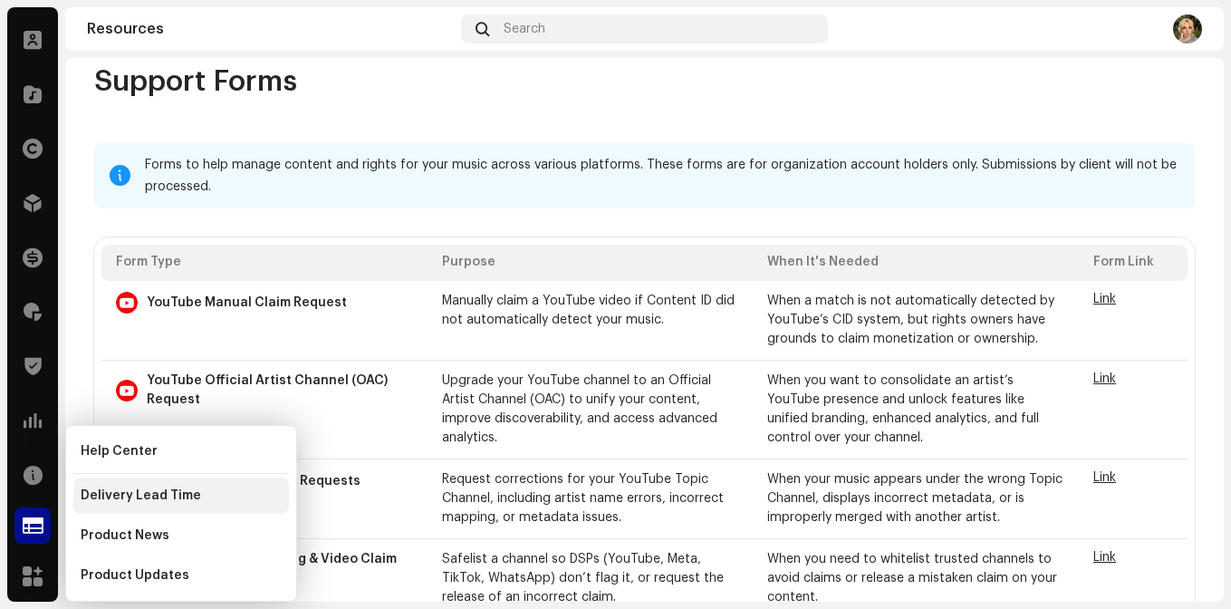
click at [180, 510] on div "Delivery Lead Time" at bounding box center [181, 495] width 216 height 36
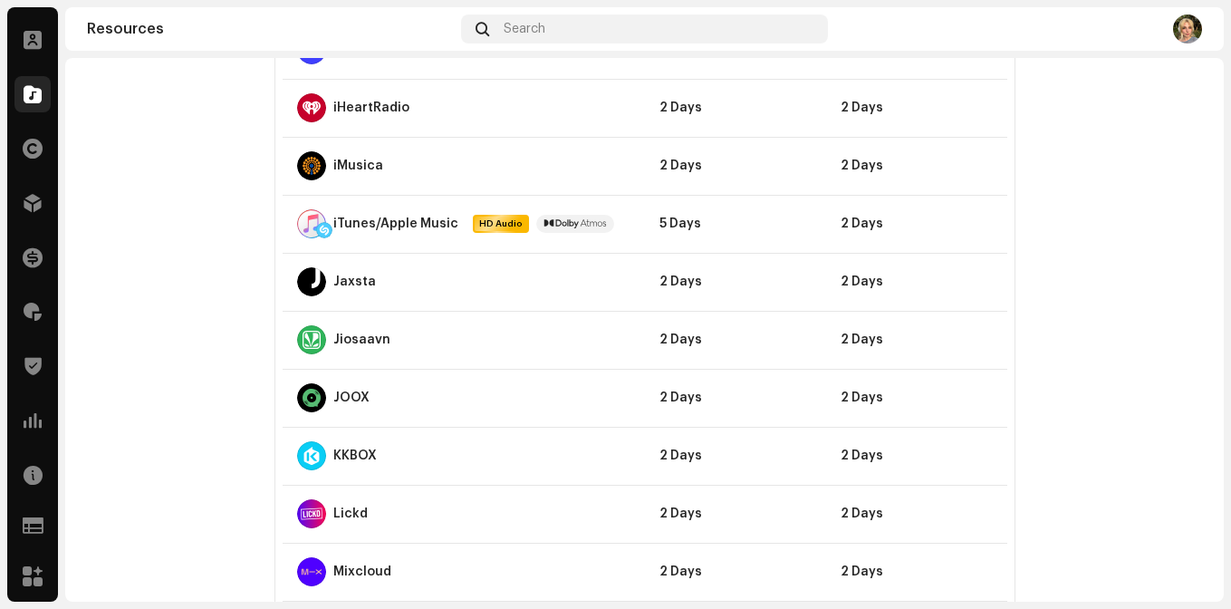
scroll to position [34, 0]
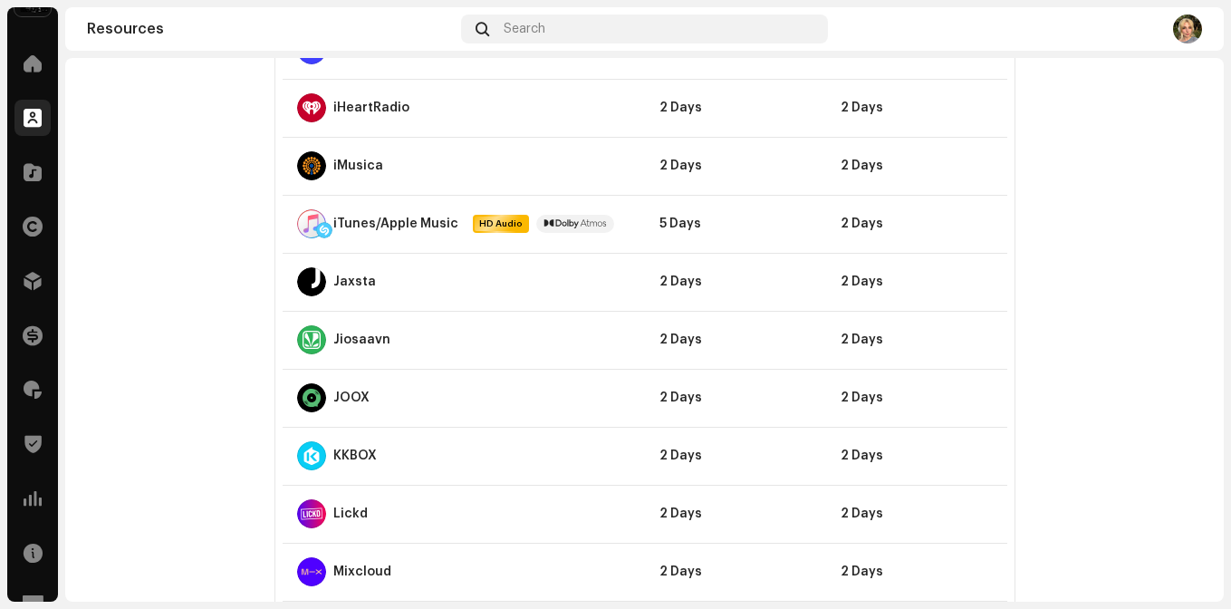
click at [36, 115] on span at bounding box center [33, 117] width 18 height 14
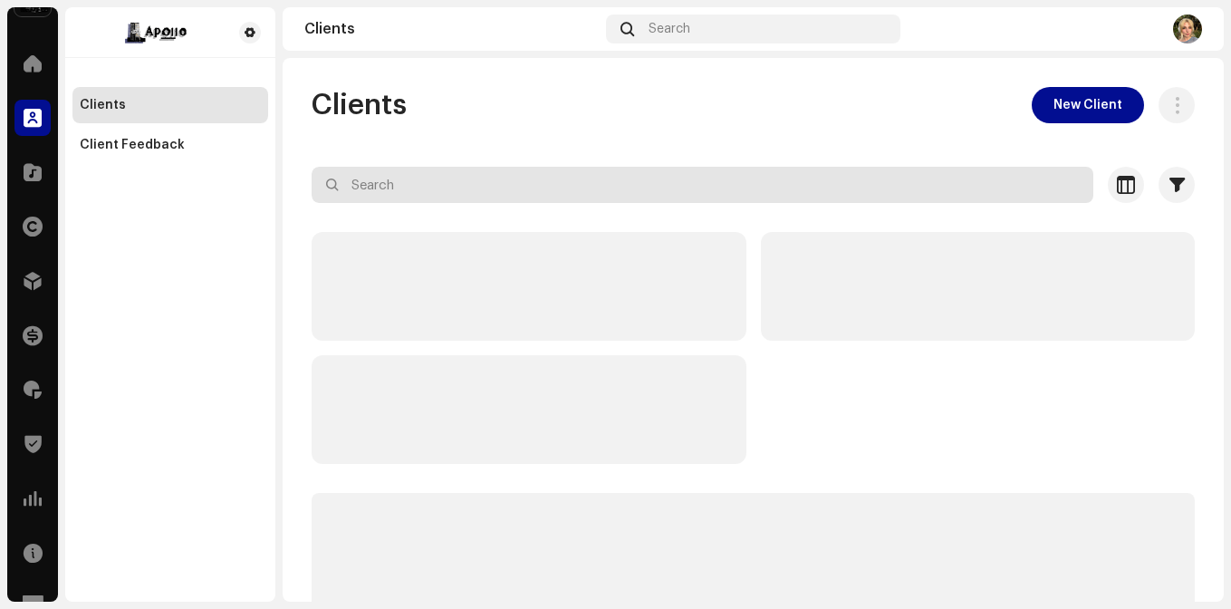
click at [494, 177] on input "text" at bounding box center [702, 185] width 781 height 36
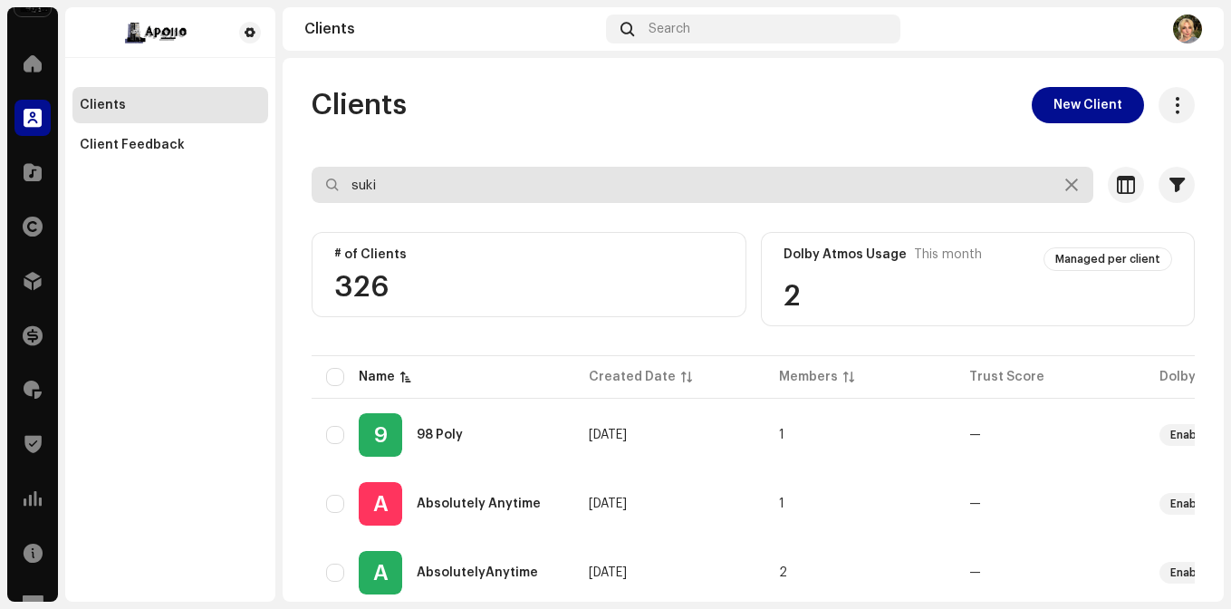
type input "suki"
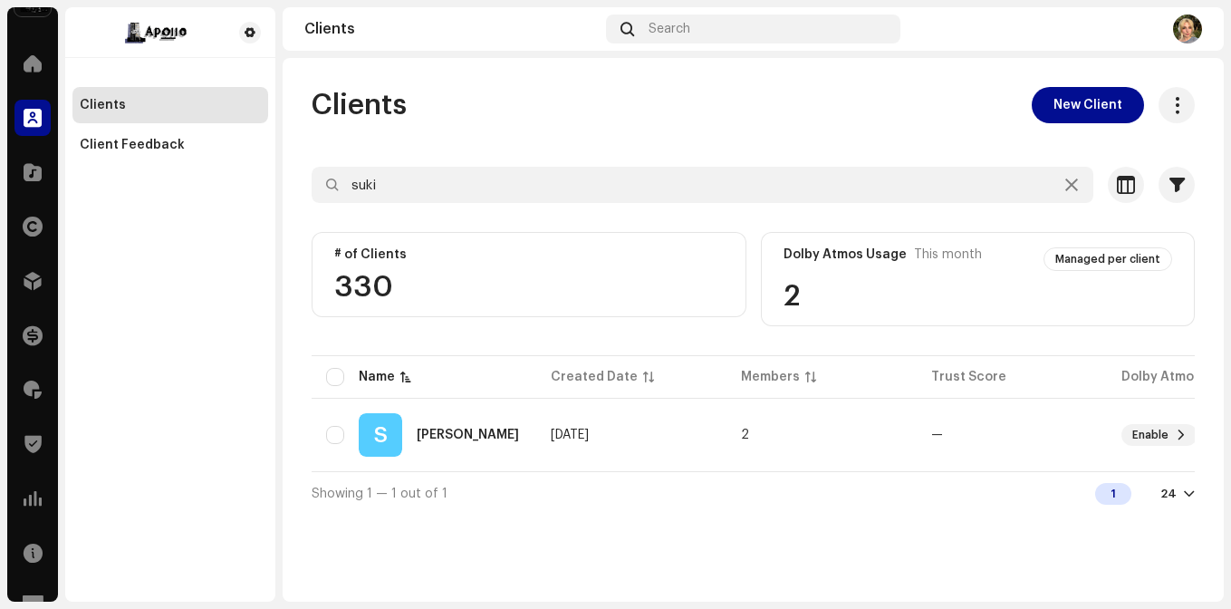
click at [477, 482] on div "Showing 1 — 1 out of 1 1 24" at bounding box center [753, 492] width 883 height 43
click at [480, 465] on td "S [PERSON_NAME]" at bounding box center [424, 434] width 225 height 65
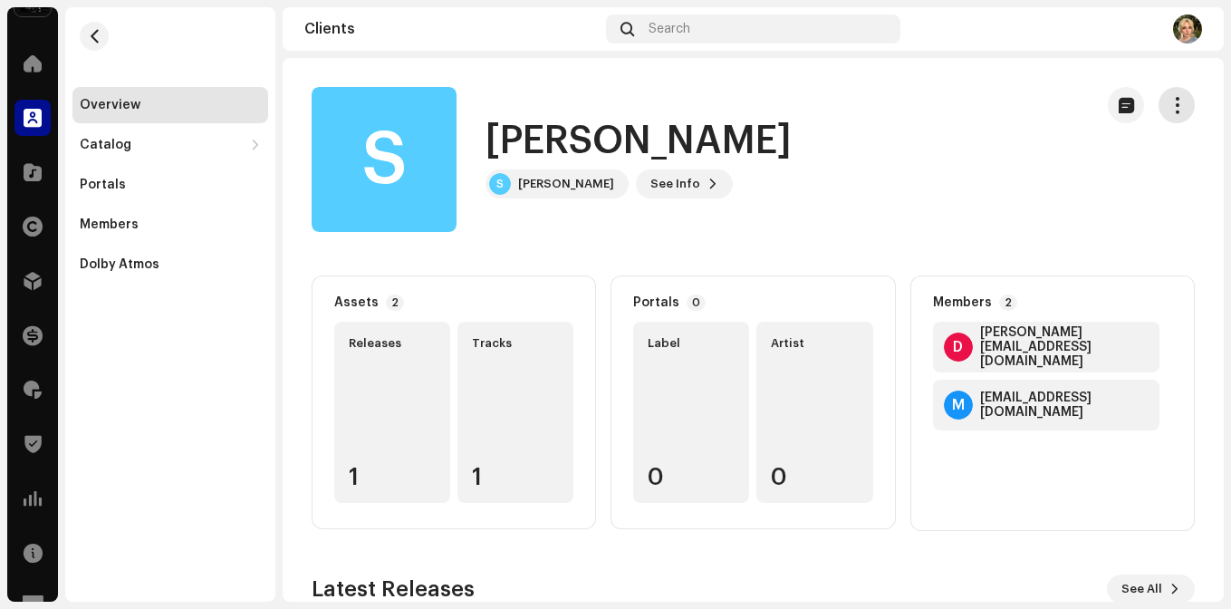
click at [1174, 107] on span "button" at bounding box center [1176, 105] width 17 height 14
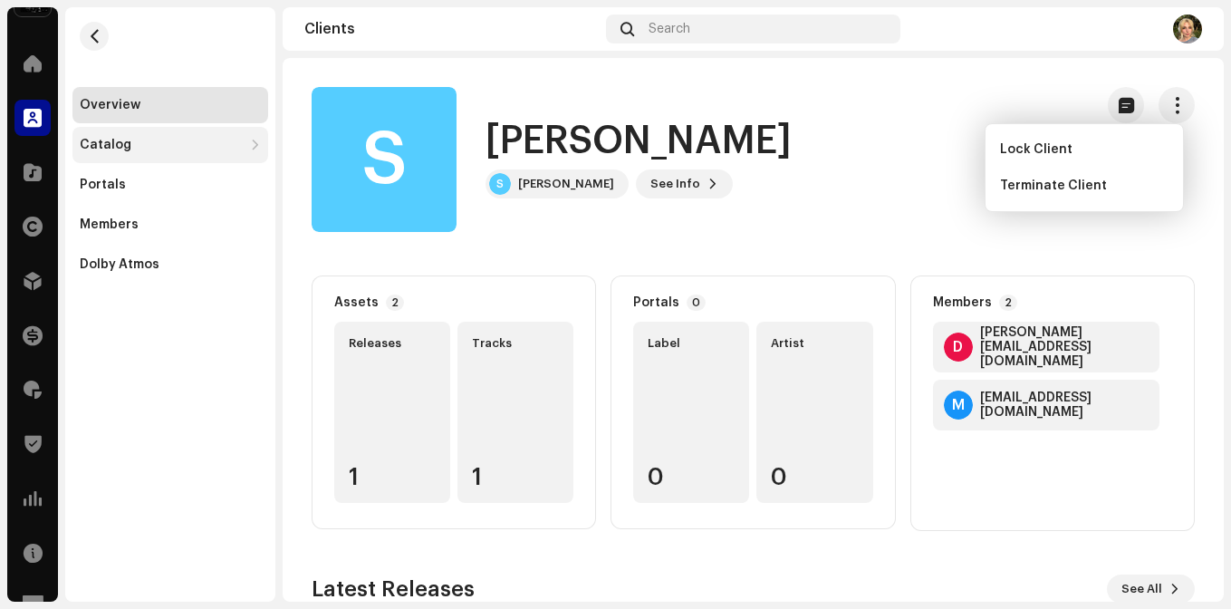
click at [139, 155] on div "Catalog" at bounding box center [170, 145] width 196 height 36
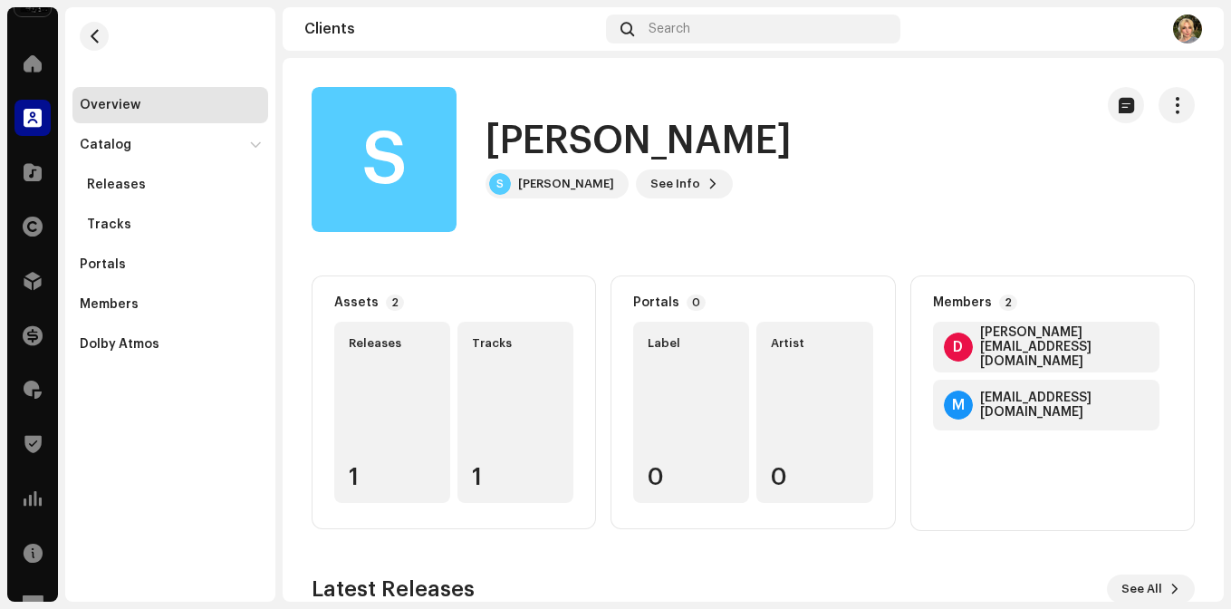
click at [151, 110] on div "Overview" at bounding box center [170, 105] width 181 height 14
click at [572, 180] on div "[PERSON_NAME]" at bounding box center [566, 184] width 96 height 14
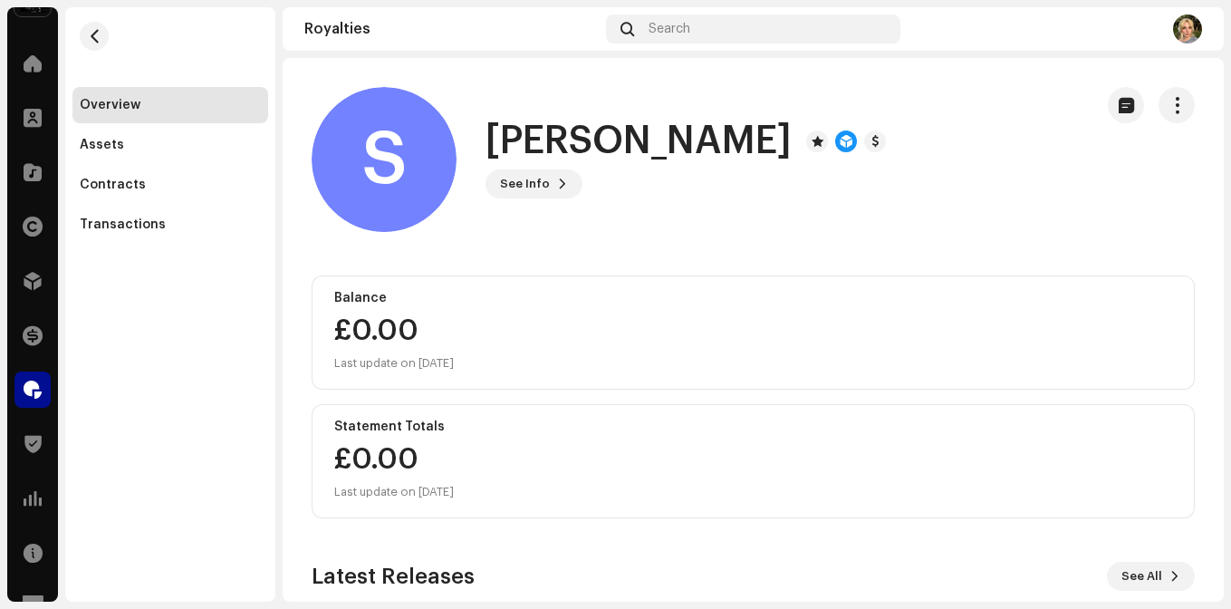
click at [1137, 57] on section "Royalties Search S [PERSON_NAME] S [PERSON_NAME] See Info Balance £0.00 Last up…" at bounding box center [753, 304] width 941 height 594
click at [1176, 102] on button "button" at bounding box center [1176, 105] width 36 height 36
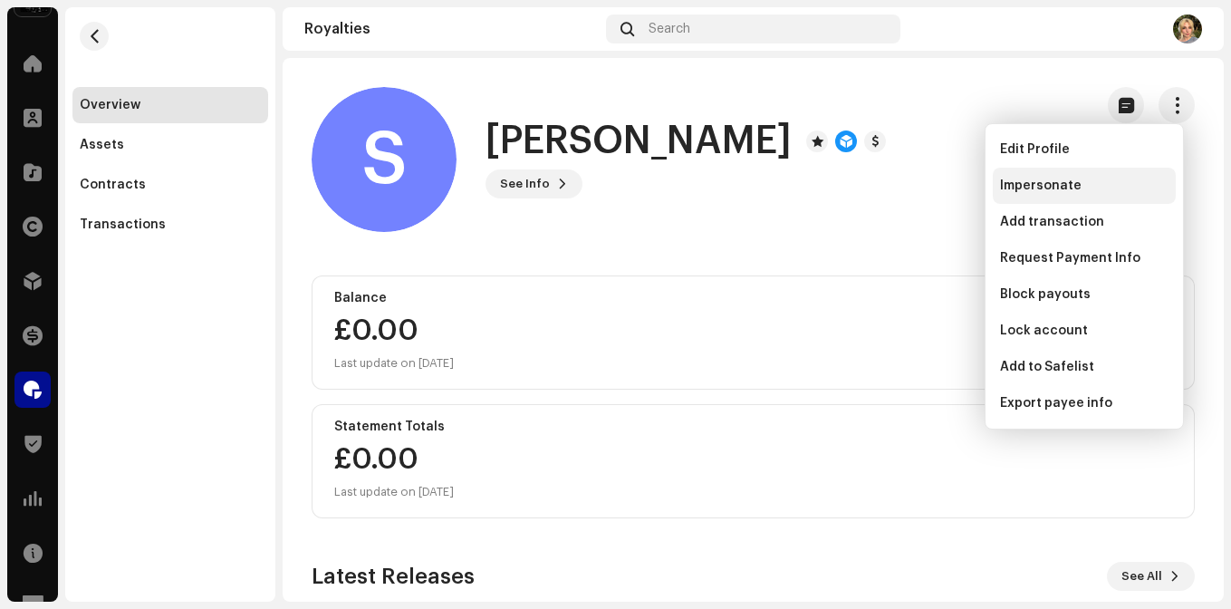
click at [1081, 190] on div "Impersonate" at bounding box center [1084, 185] width 168 height 14
